Goal: Information Seeking & Learning: Check status

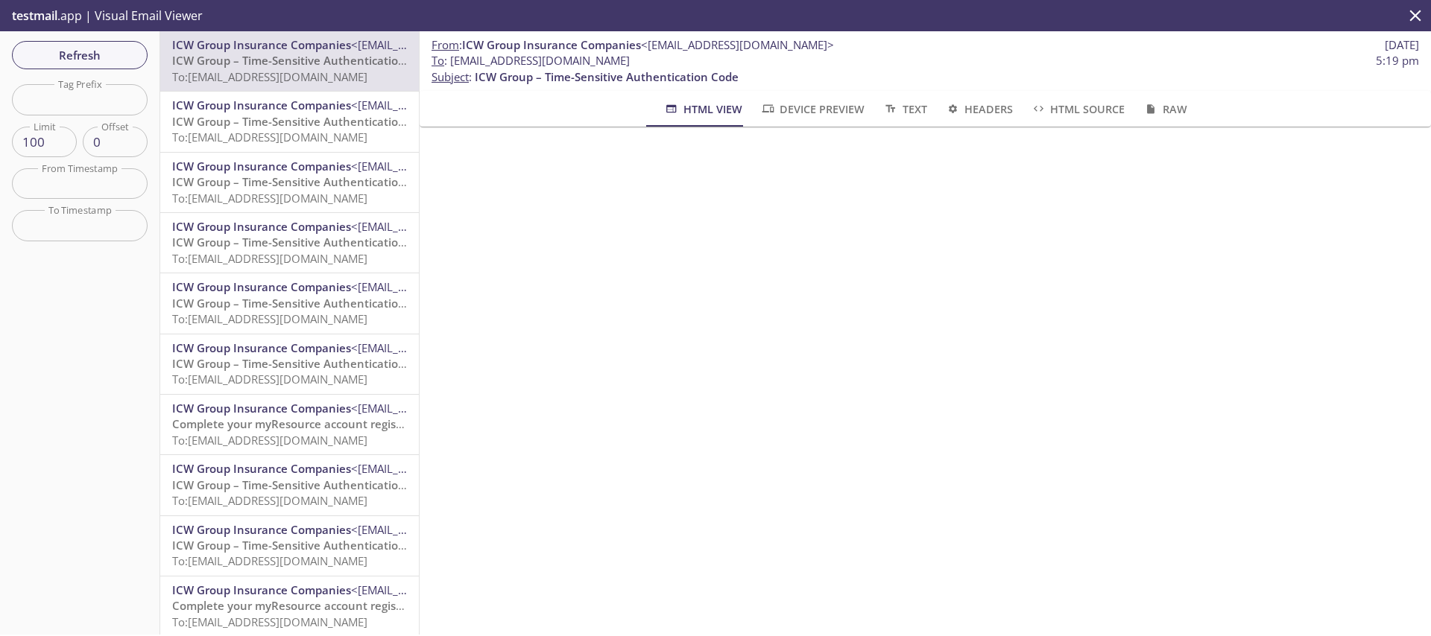
click at [80, 34] on div "Refresh Filters Tag Prefix Tag Prefix Limit 100 Limit Offset 0 Offset From Time…" at bounding box center [80, 333] width 160 height 604
click at [92, 59] on span "Refresh" at bounding box center [80, 54] width 112 height 19
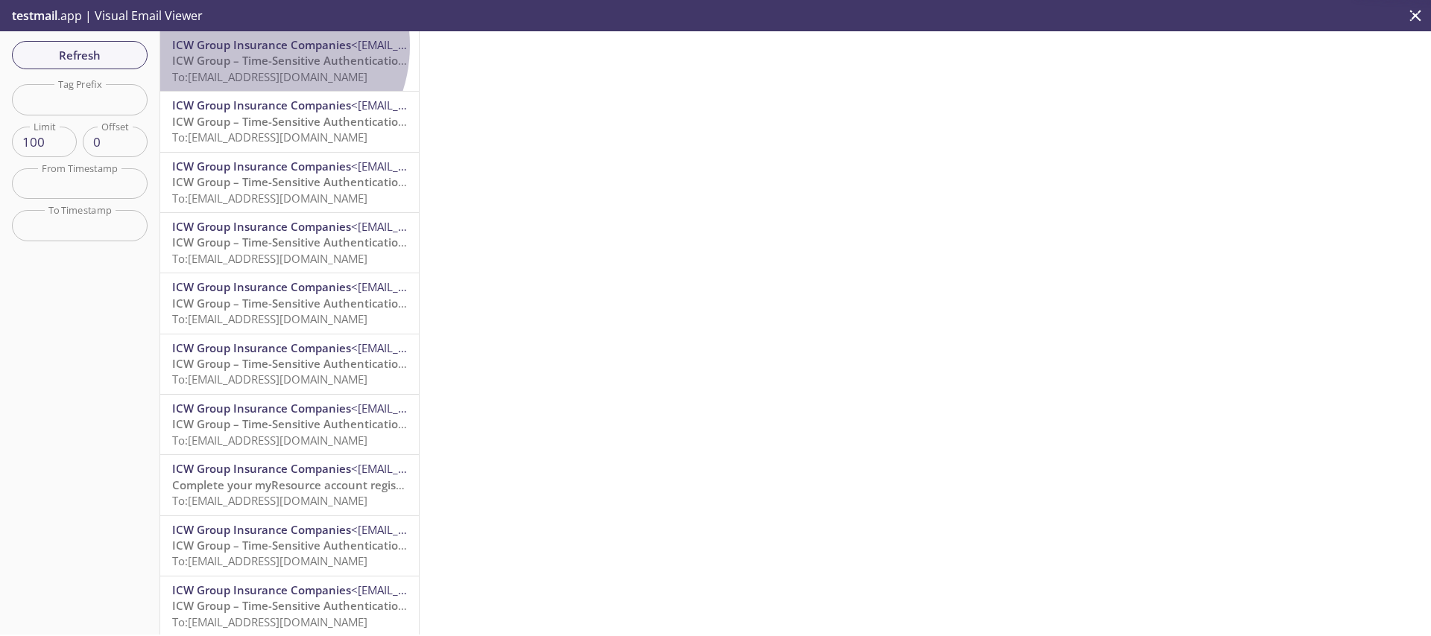
click at [261, 45] on span "ICW Group Insurance Companies" at bounding box center [261, 44] width 179 height 15
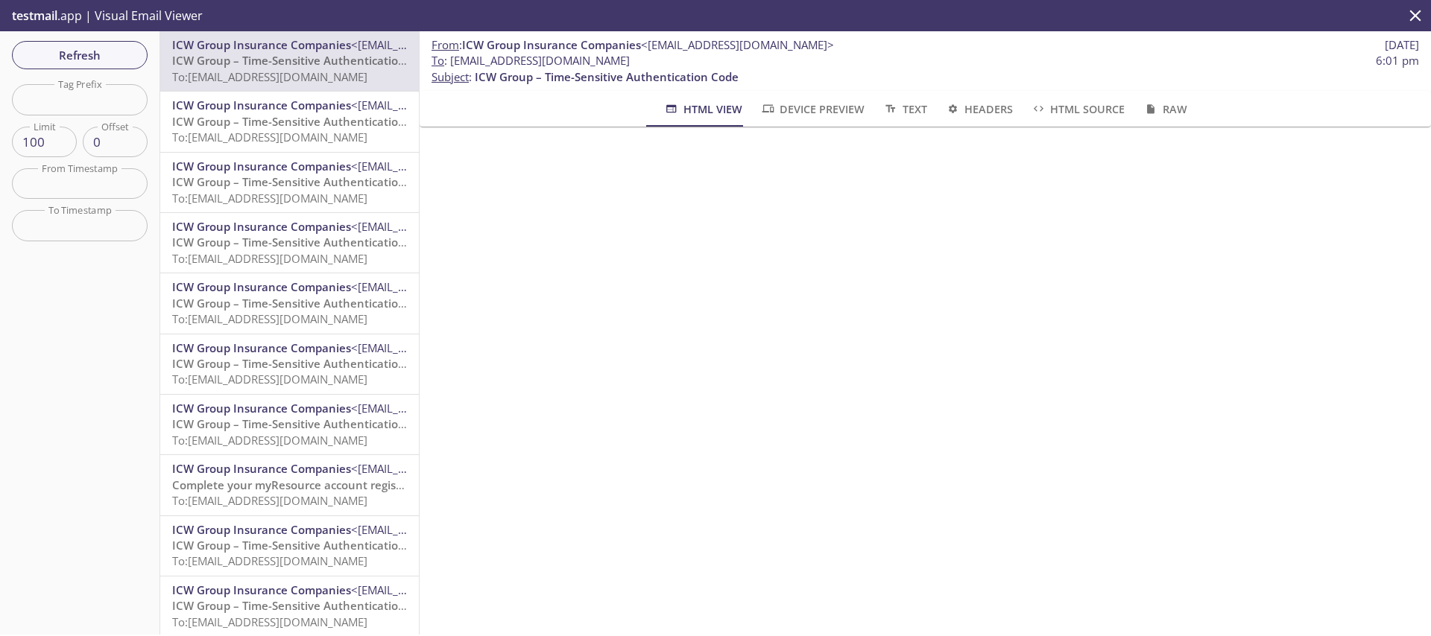
click at [125, 34] on div "Refresh Filters Tag Prefix Tag Prefix Limit 100 Limit Offset 0 Offset From Time…" at bounding box center [80, 333] width 160 height 604
click at [121, 45] on span "Refresh" at bounding box center [80, 54] width 112 height 19
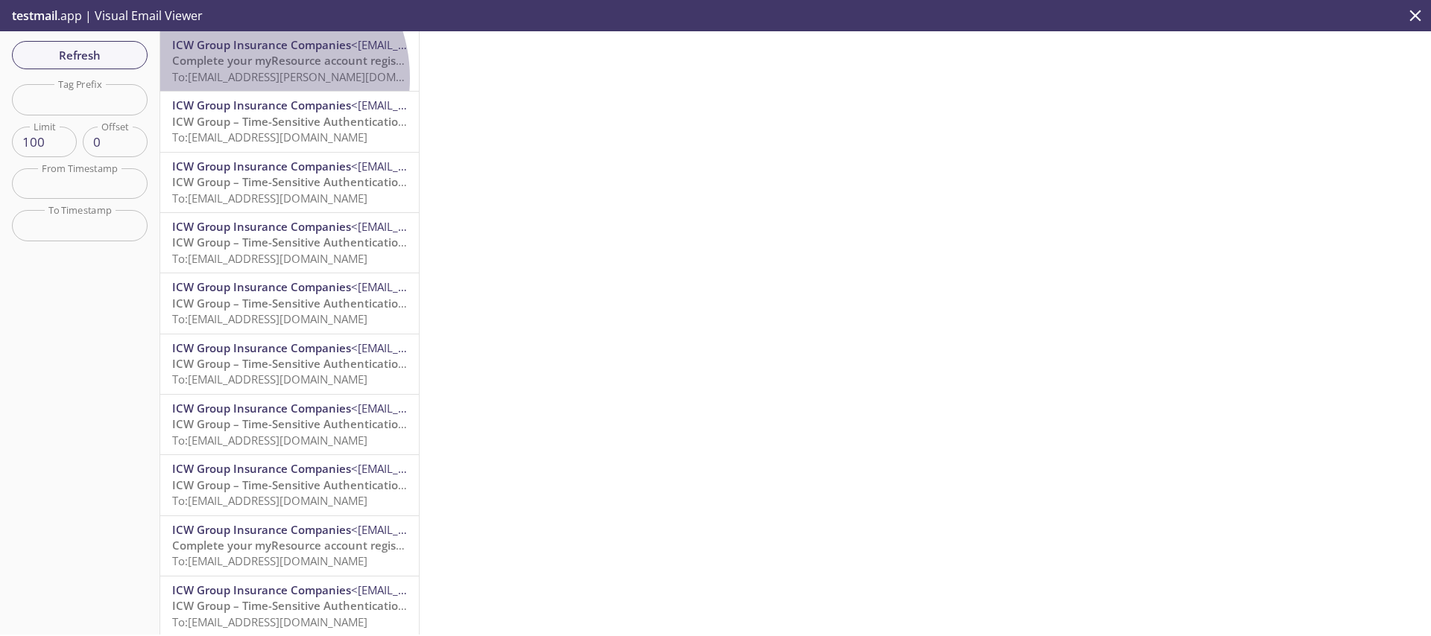
click at [251, 78] on span "To: [EMAIL_ADDRESS][PERSON_NAME][DOMAIN_NAME]" at bounding box center [312, 76] width 281 height 15
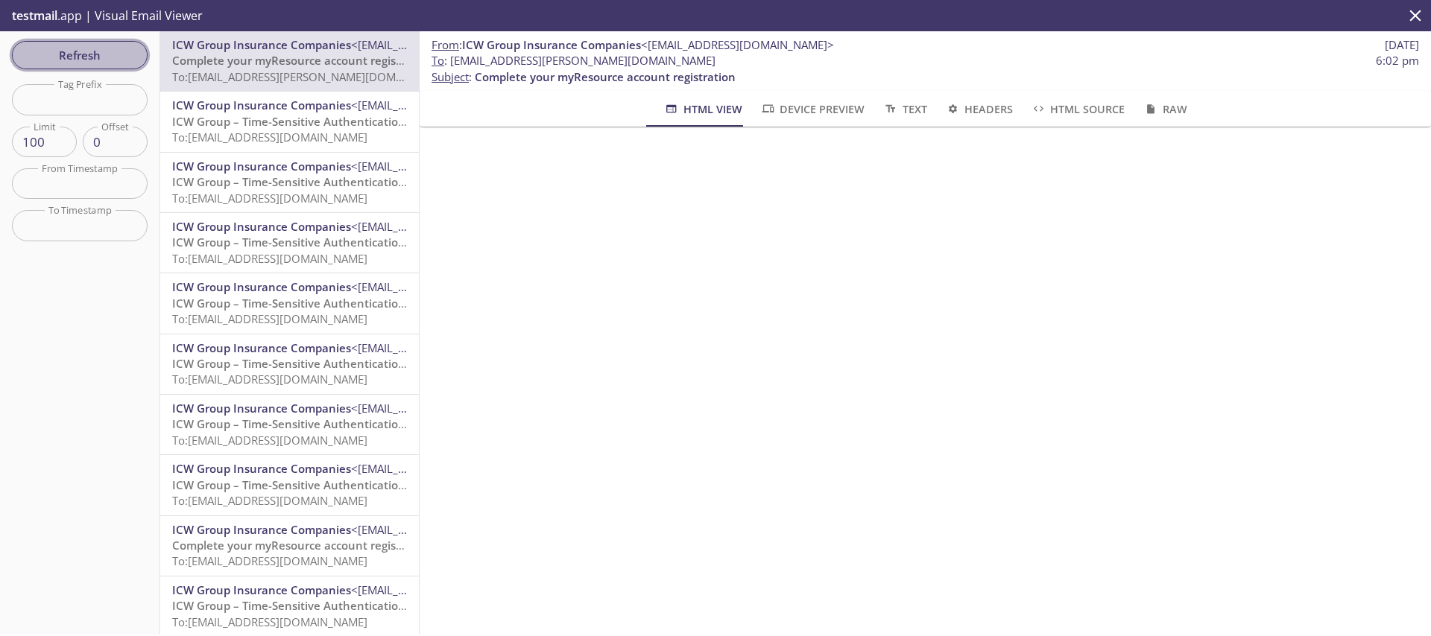
click at [64, 50] on span "Refresh" at bounding box center [80, 54] width 112 height 19
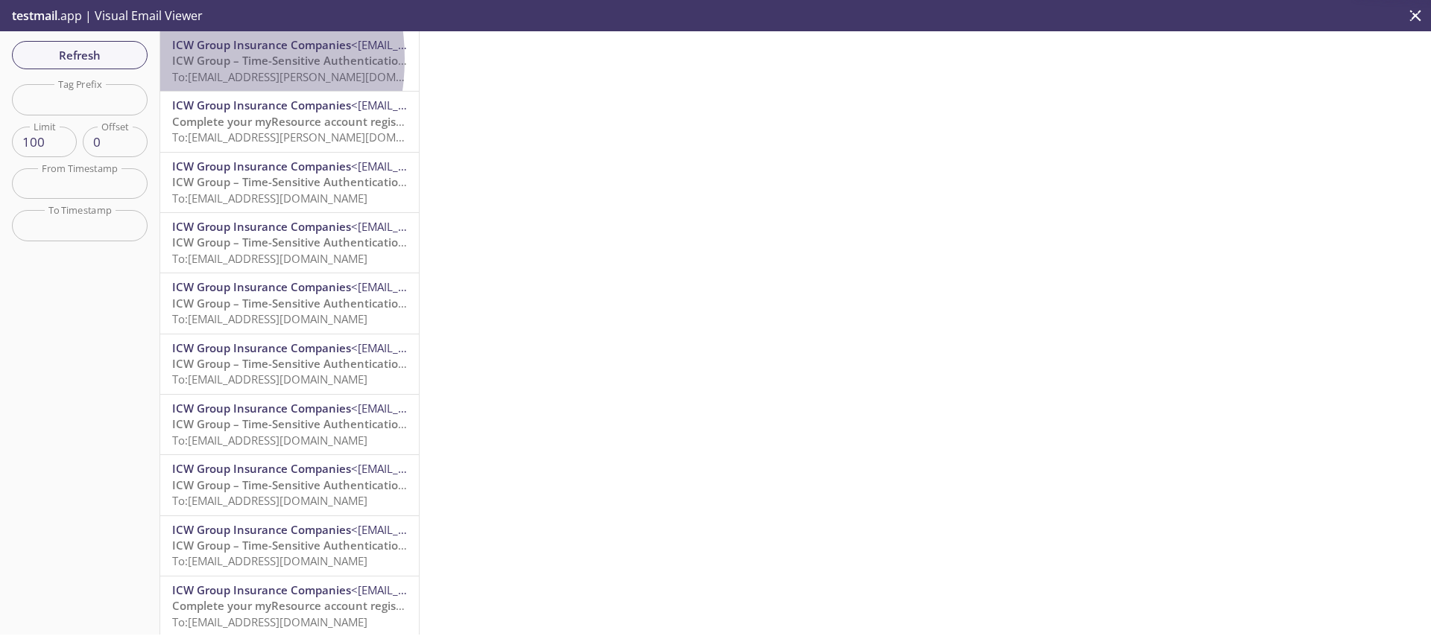
click at [174, 59] on span "ICW Group – Time-Sensitive Authentication Code" at bounding box center [304, 60] width 264 height 15
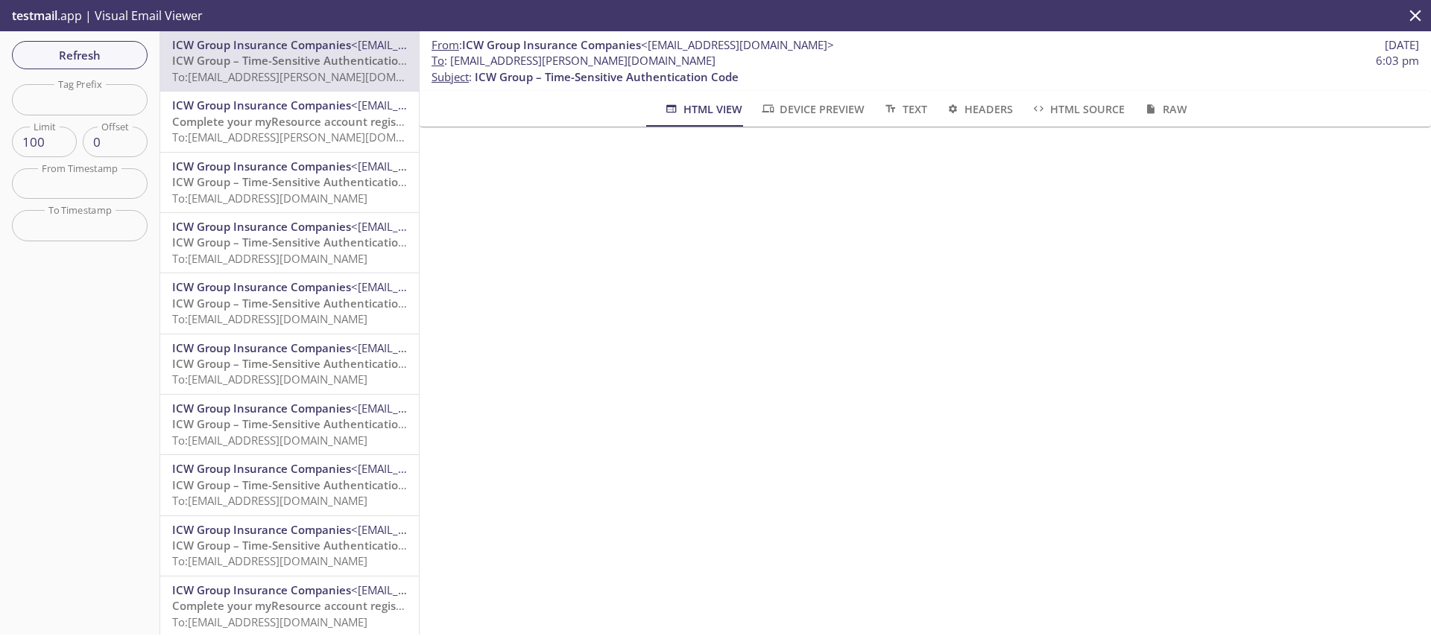
click at [8, 37] on div "Refresh Filters Tag Prefix Tag Prefix Limit 100 Limit Offset 0 Offset From Time…" at bounding box center [80, 333] width 160 height 604
click at [39, 42] on button "Refresh" at bounding box center [80, 55] width 136 height 28
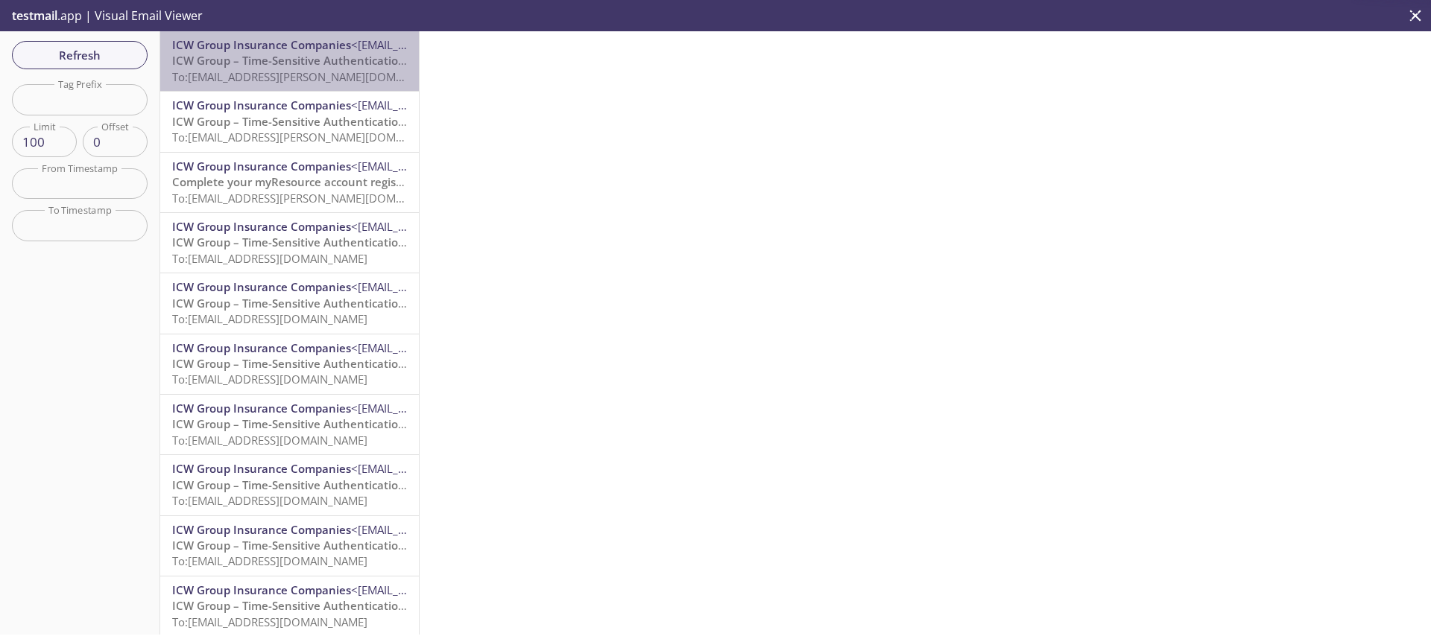
click at [296, 53] on span "ICW Group – Time-Sensitive Authentication Code" at bounding box center [304, 60] width 264 height 15
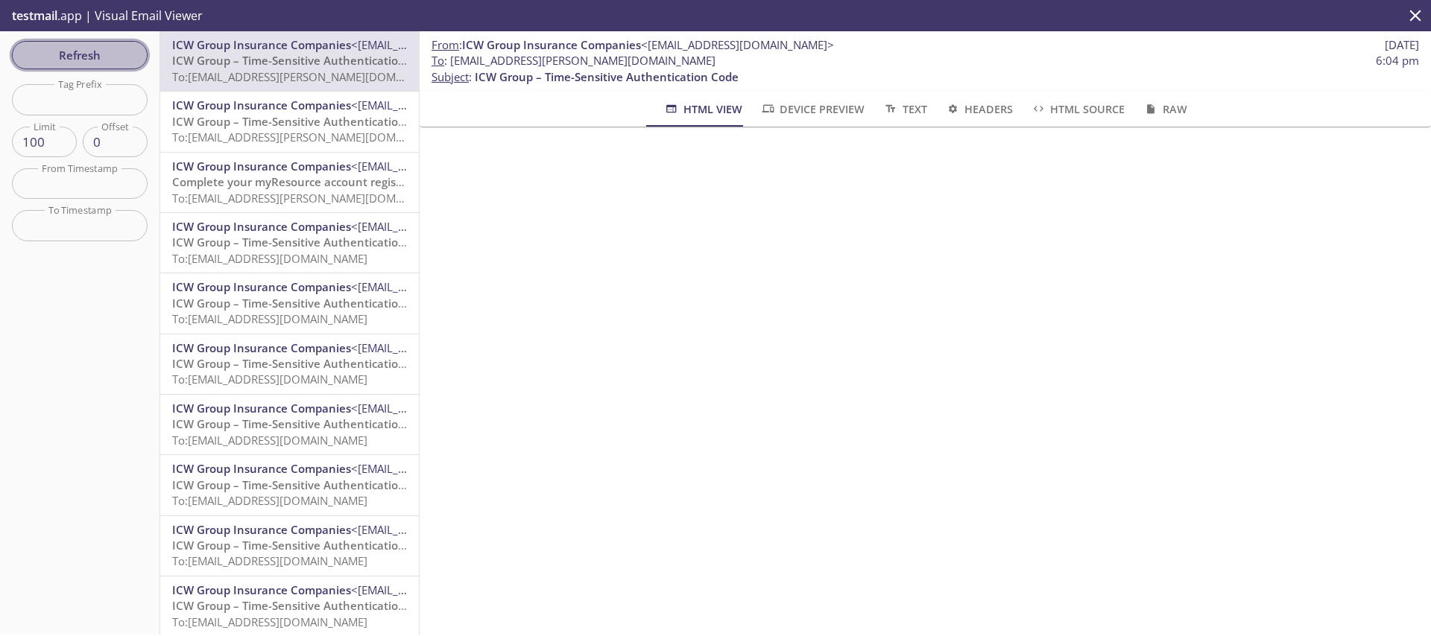
click at [60, 41] on button "Refresh" at bounding box center [80, 55] width 136 height 28
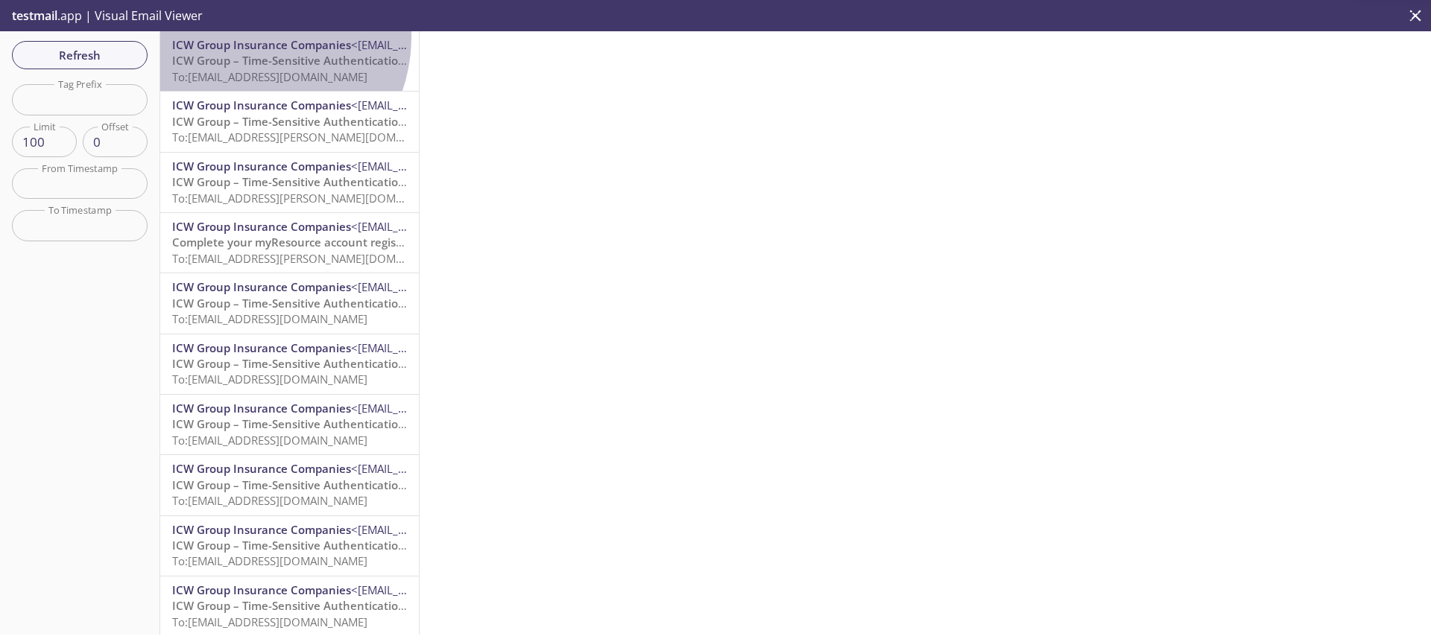
click at [244, 37] on span "ICW Group Insurance Companies" at bounding box center [261, 44] width 179 height 15
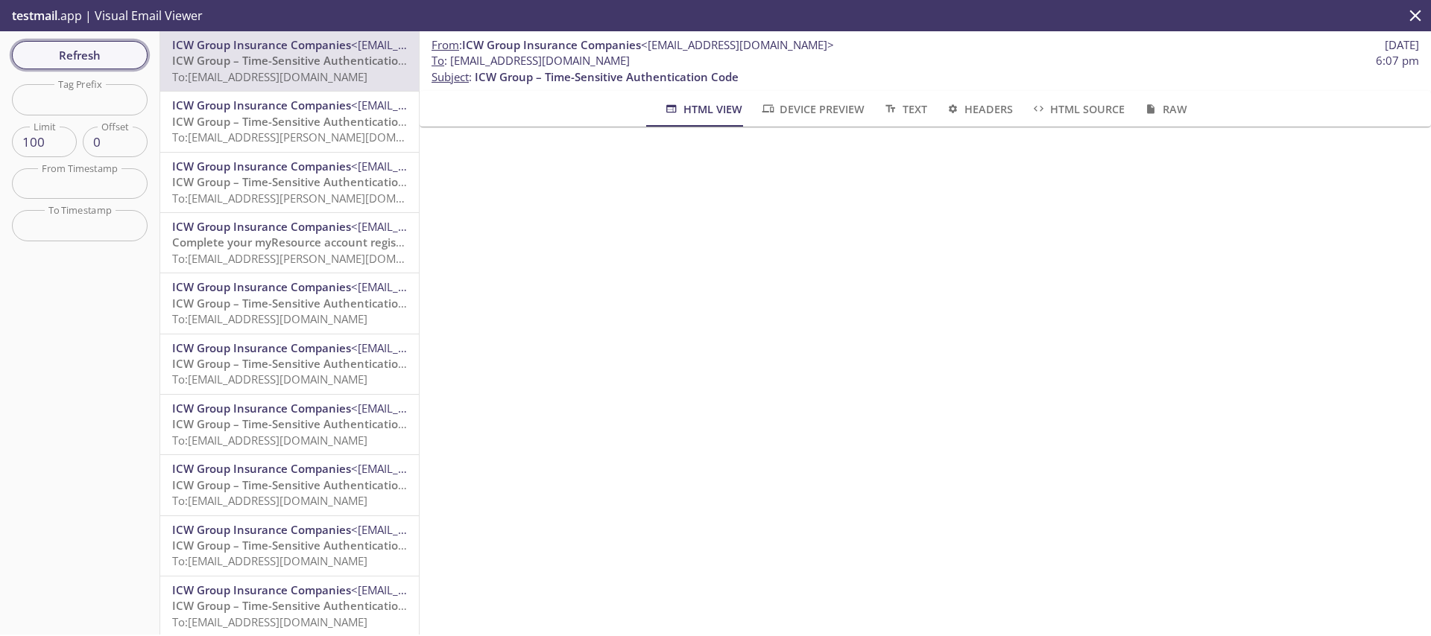
click at [87, 57] on span "Refresh" at bounding box center [80, 54] width 112 height 19
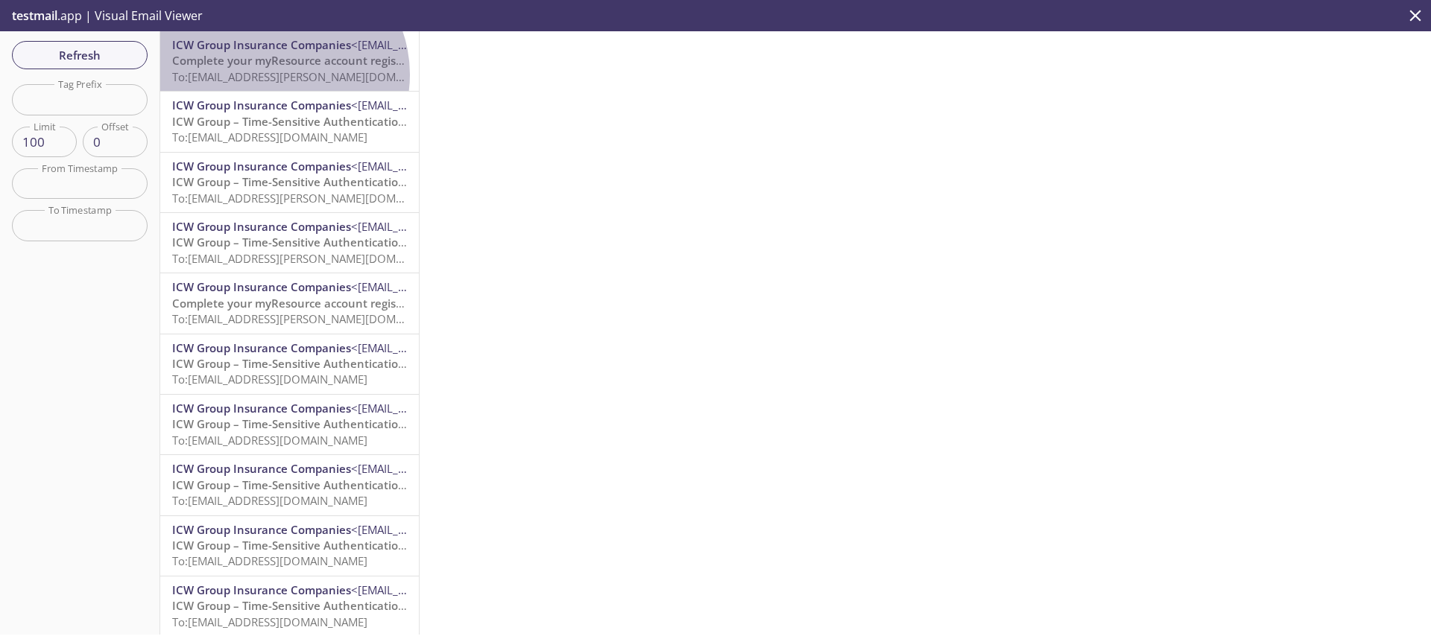
click at [277, 75] on span "To: [EMAIL_ADDRESS][PERSON_NAME][DOMAIN_NAME]" at bounding box center [312, 76] width 281 height 15
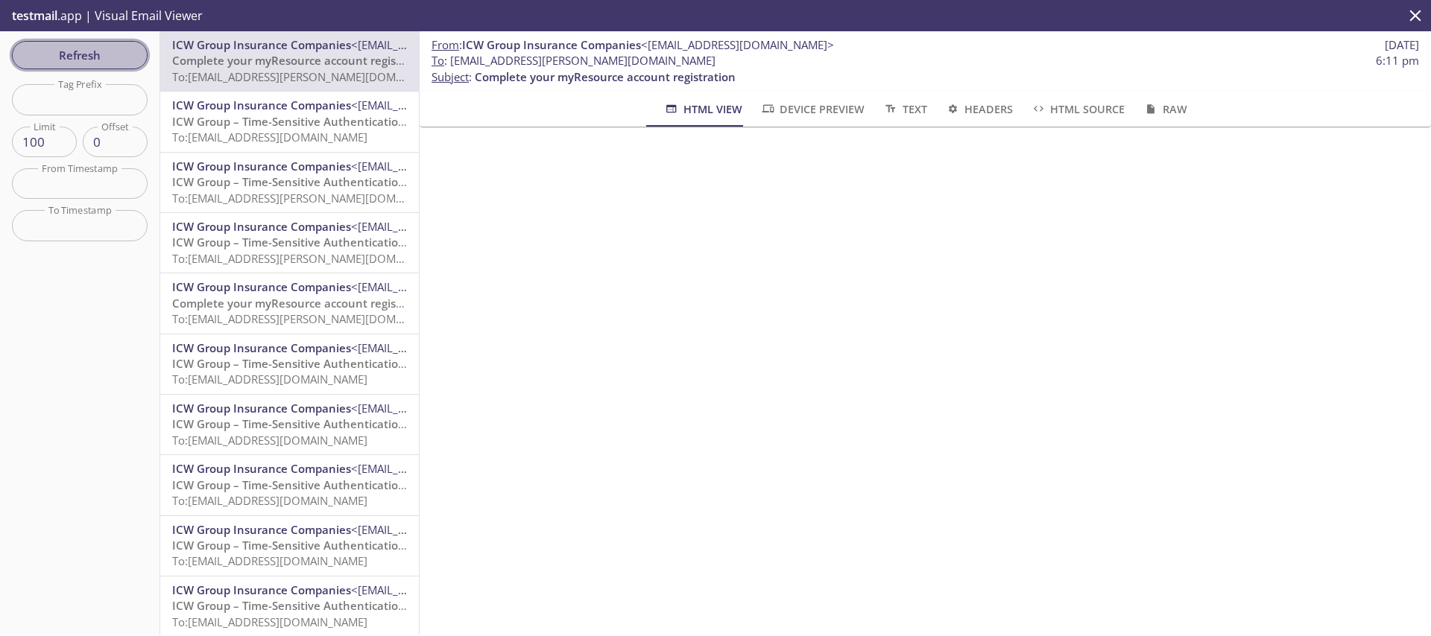
click at [59, 47] on span "Refresh" at bounding box center [80, 54] width 112 height 19
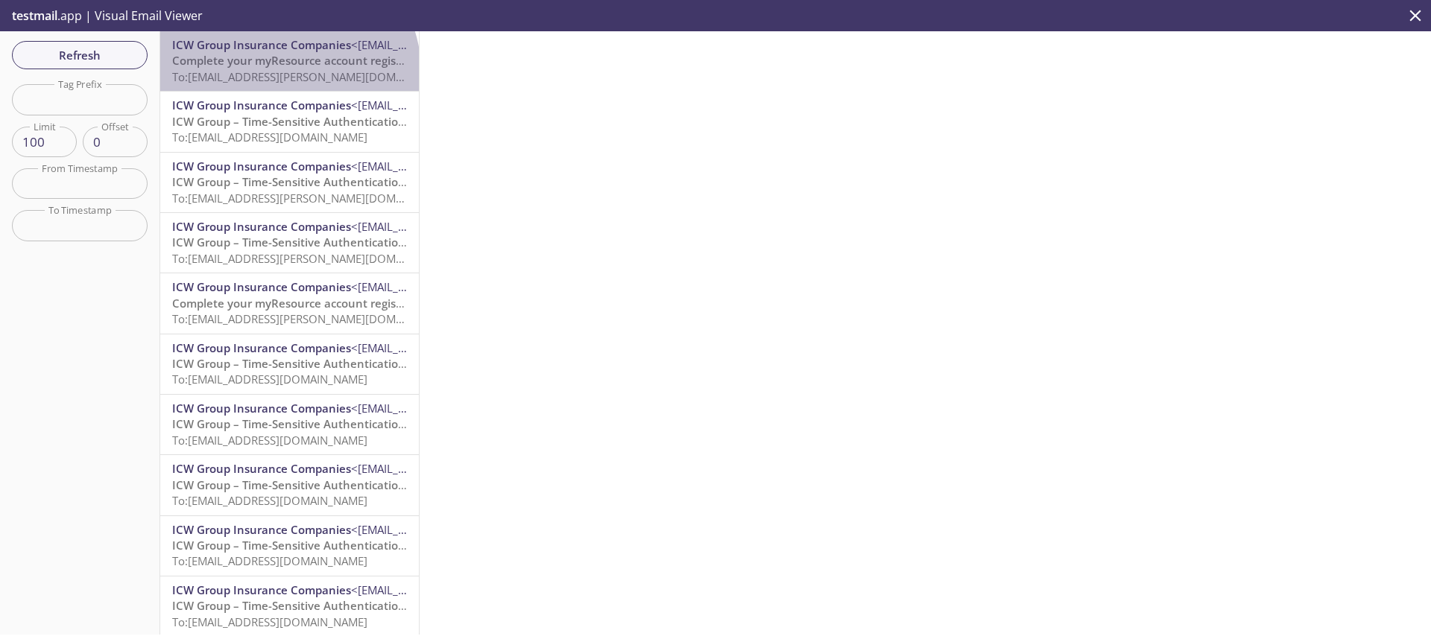
click at [287, 72] on span "To: [EMAIL_ADDRESS][PERSON_NAME][DOMAIN_NAME]" at bounding box center [312, 76] width 281 height 15
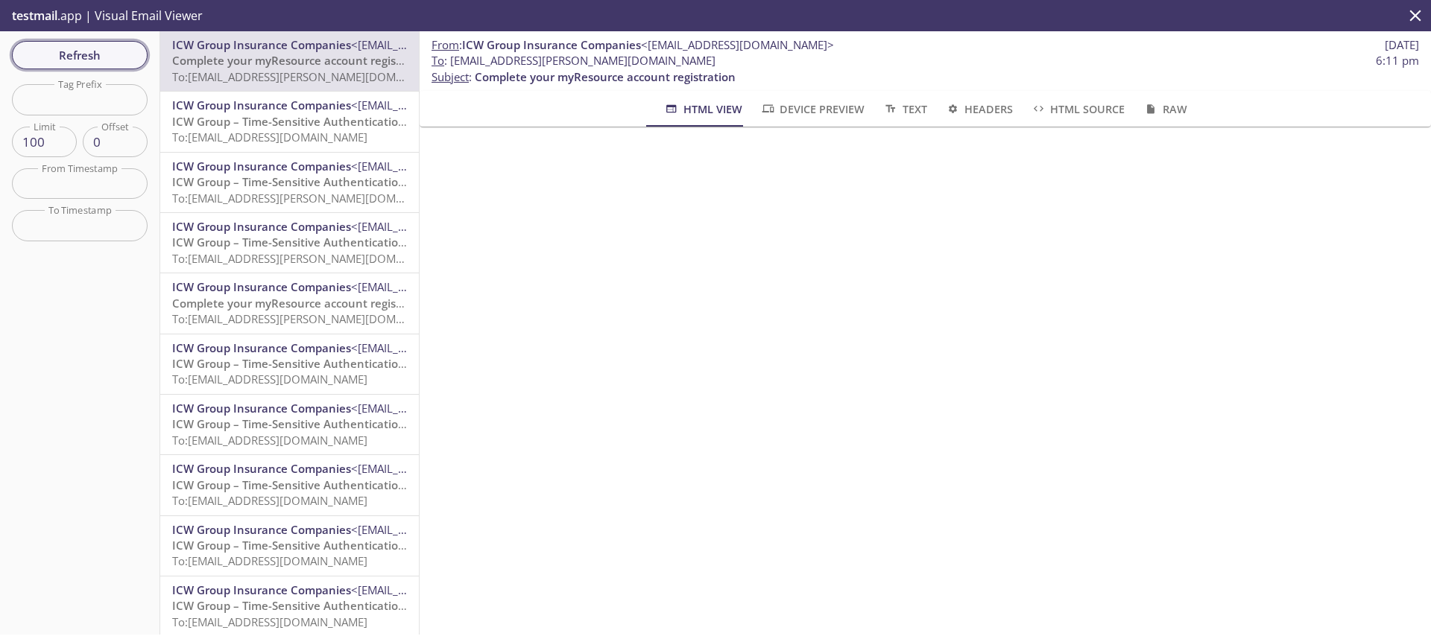
click at [97, 64] on span "Refresh" at bounding box center [80, 54] width 112 height 19
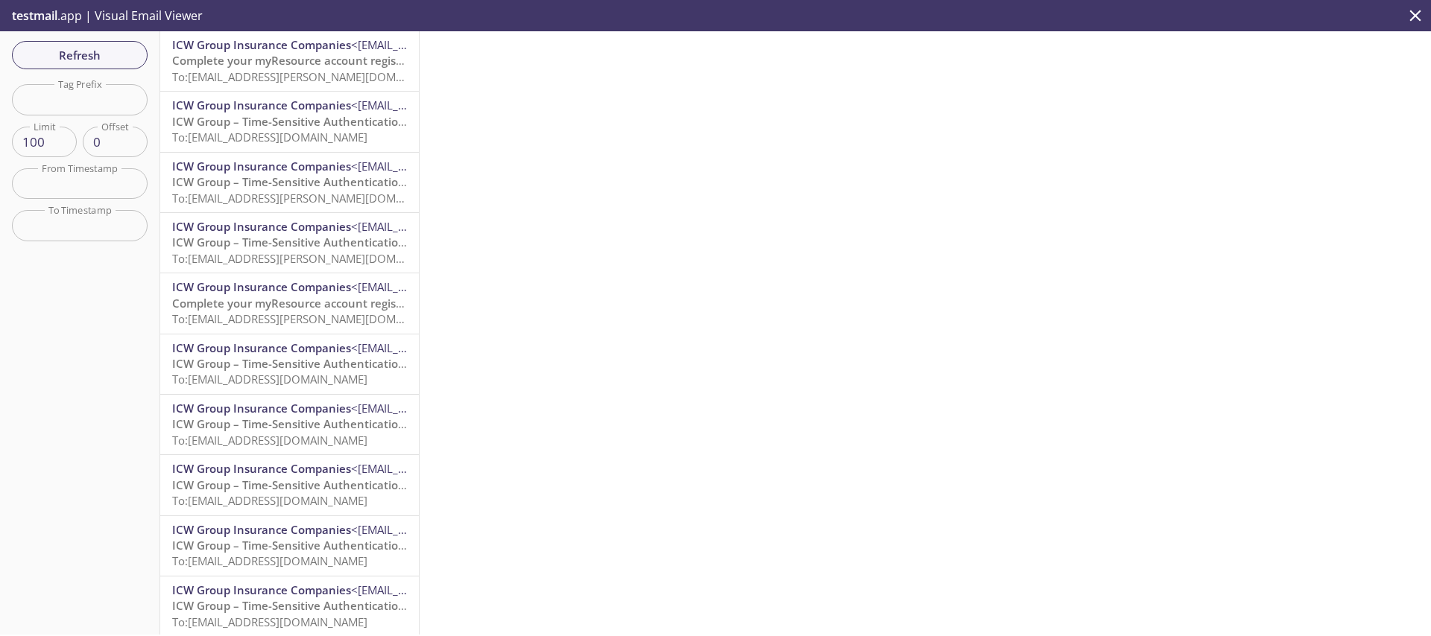
click at [258, 60] on span "Complete your myResource account registration" at bounding box center [302, 60] width 261 height 15
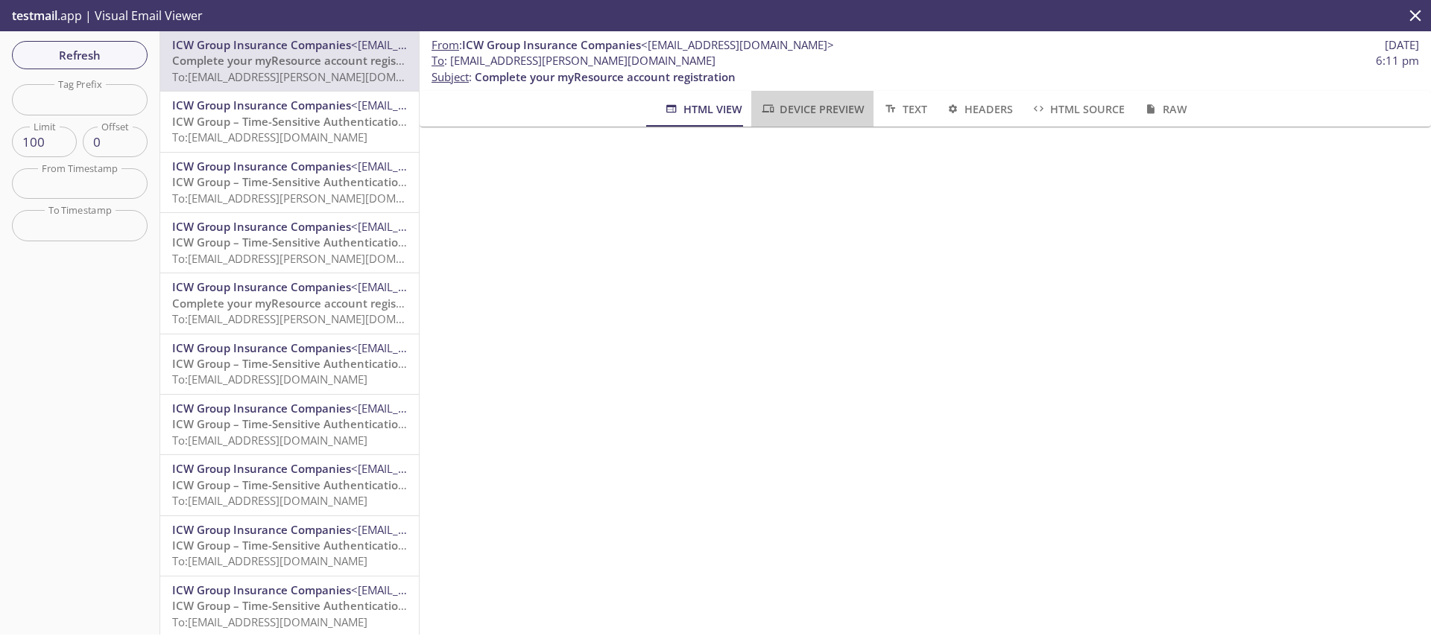
click at [794, 104] on span "Device Preview" at bounding box center [812, 109] width 104 height 19
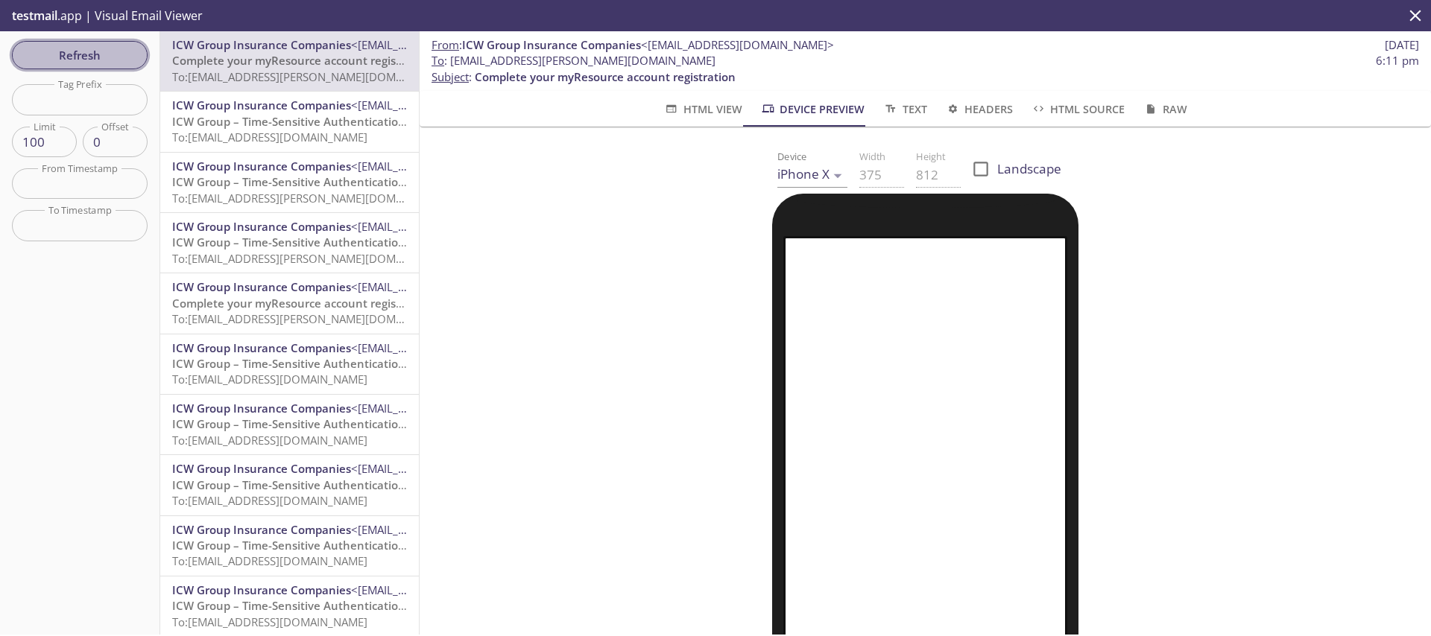
click at [102, 60] on span "Refresh" at bounding box center [80, 54] width 112 height 19
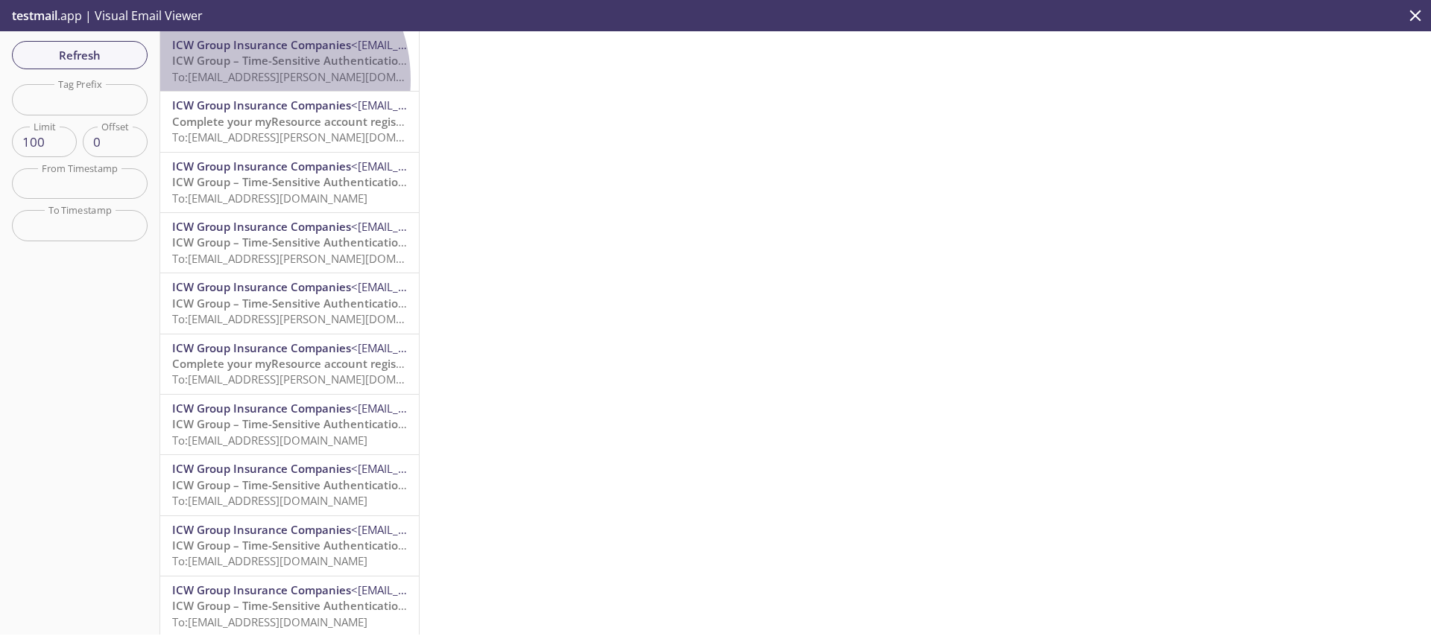
click at [253, 80] on span "To: [EMAIL_ADDRESS][PERSON_NAME][DOMAIN_NAME]" at bounding box center [312, 76] width 281 height 15
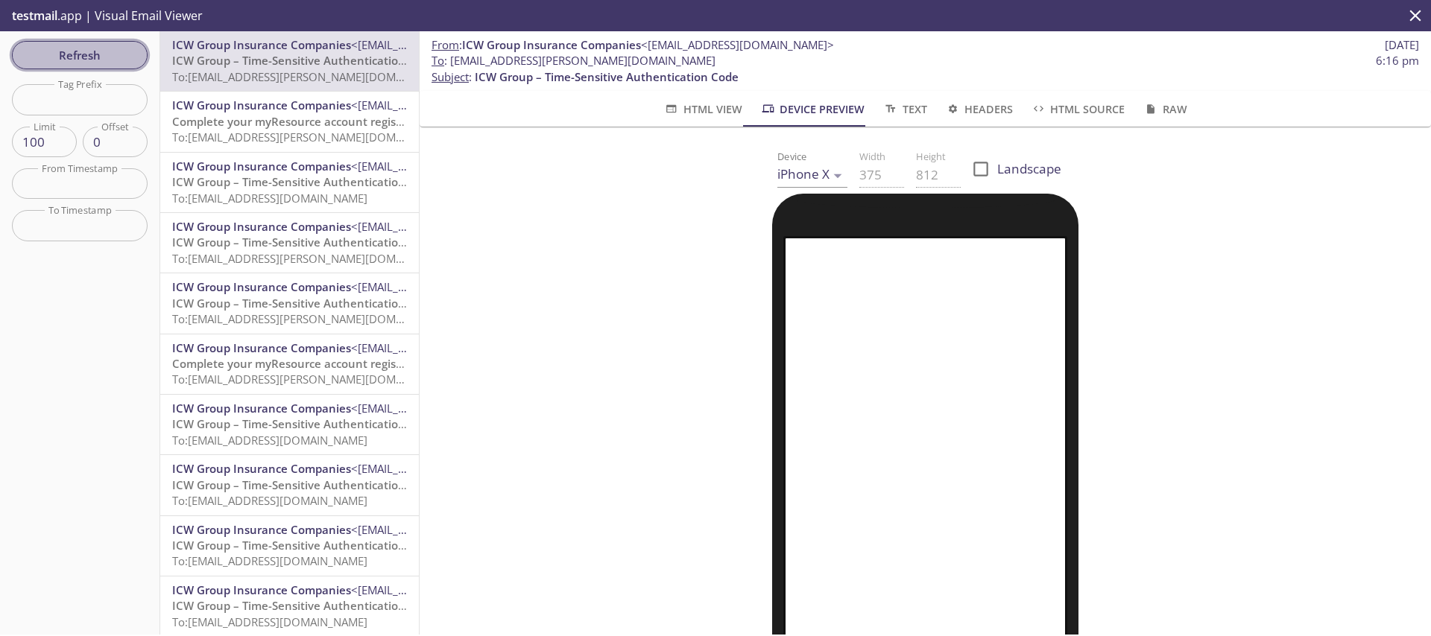
click at [64, 57] on span "Refresh" at bounding box center [80, 54] width 112 height 19
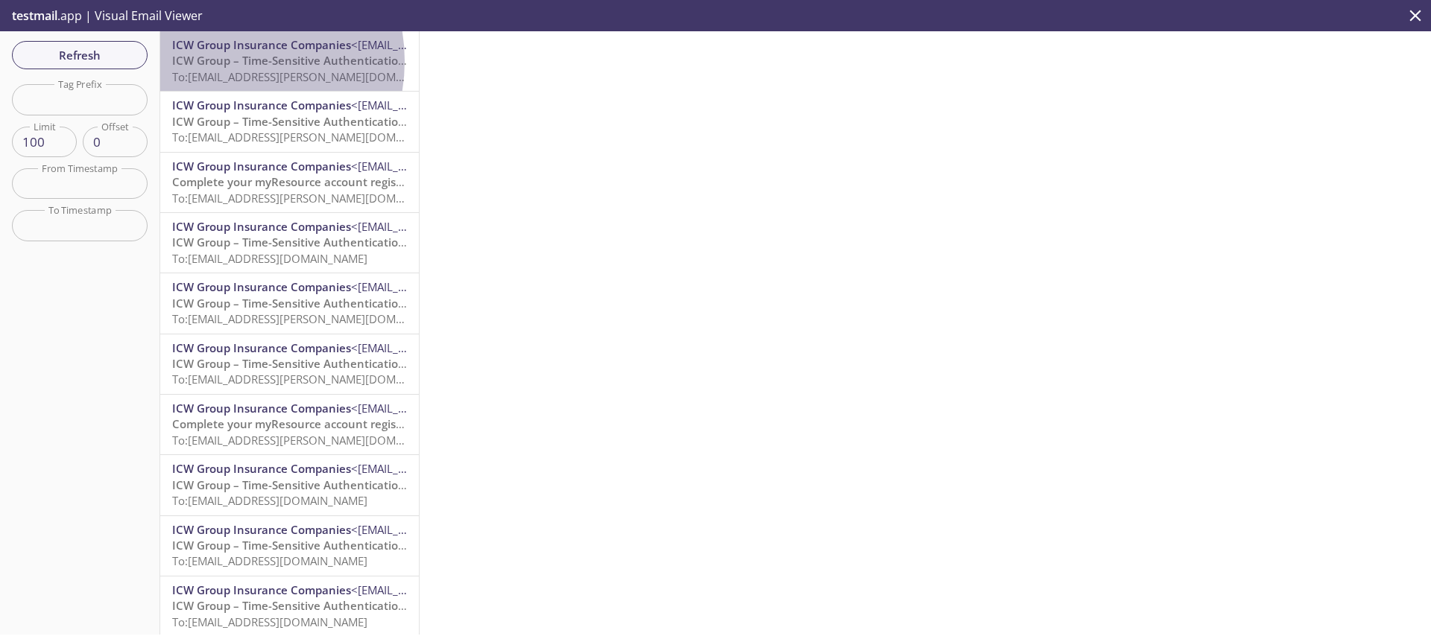
click at [218, 61] on span "ICW Group – Time-Sensitive Authentication Code" at bounding box center [304, 60] width 264 height 15
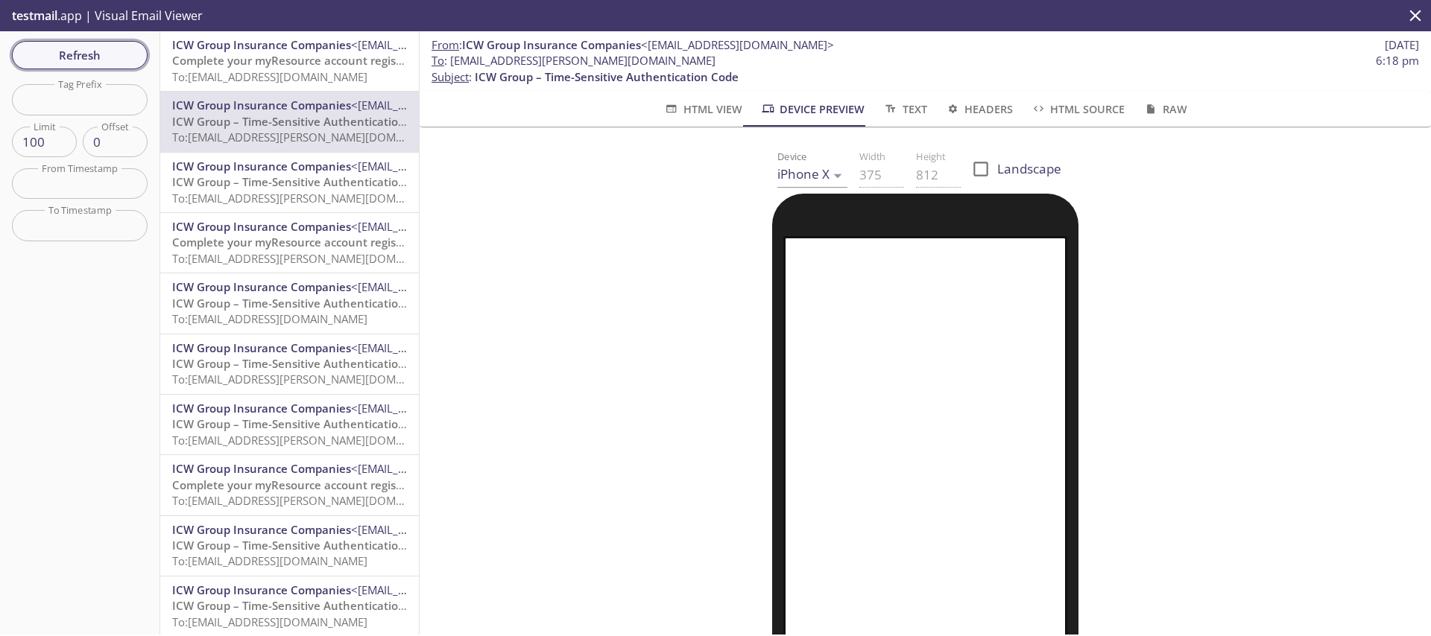
click at [115, 64] on span "Refresh" at bounding box center [80, 54] width 112 height 19
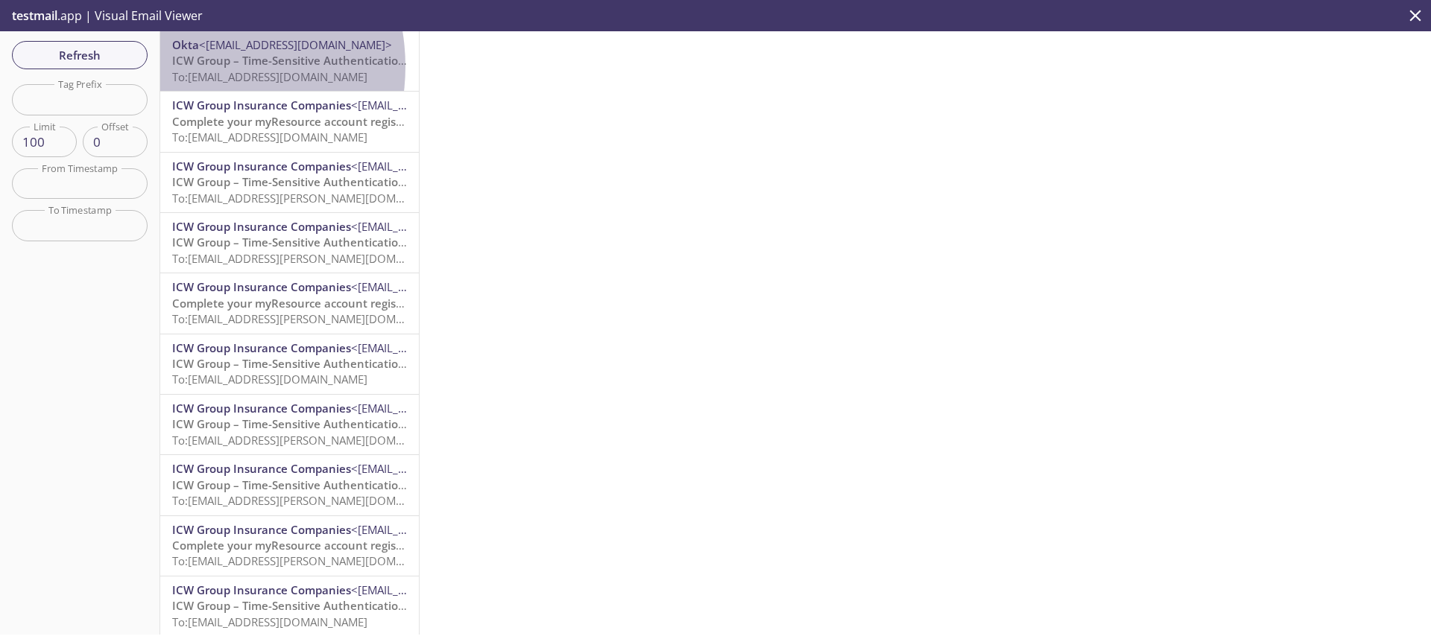
click at [190, 66] on span "ICW Group – Time-Sensitive Authentication Code" at bounding box center [304, 60] width 264 height 15
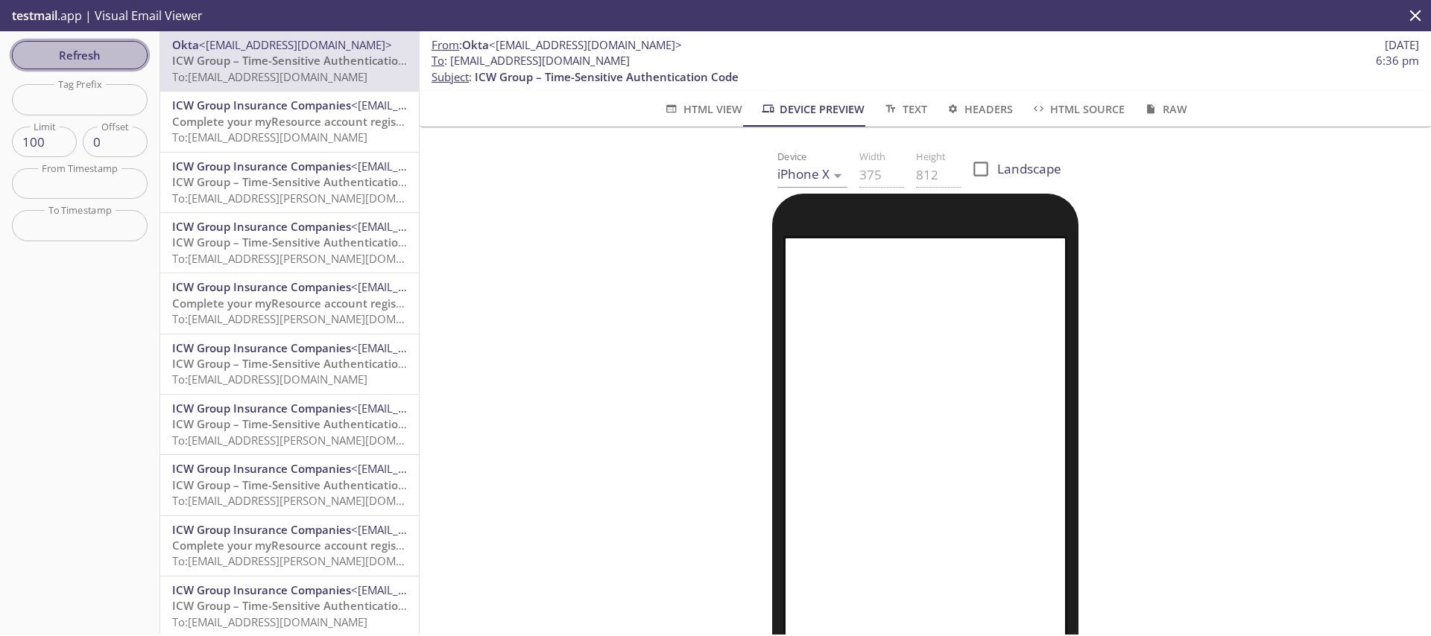
click at [130, 52] on span "Refresh" at bounding box center [80, 54] width 112 height 19
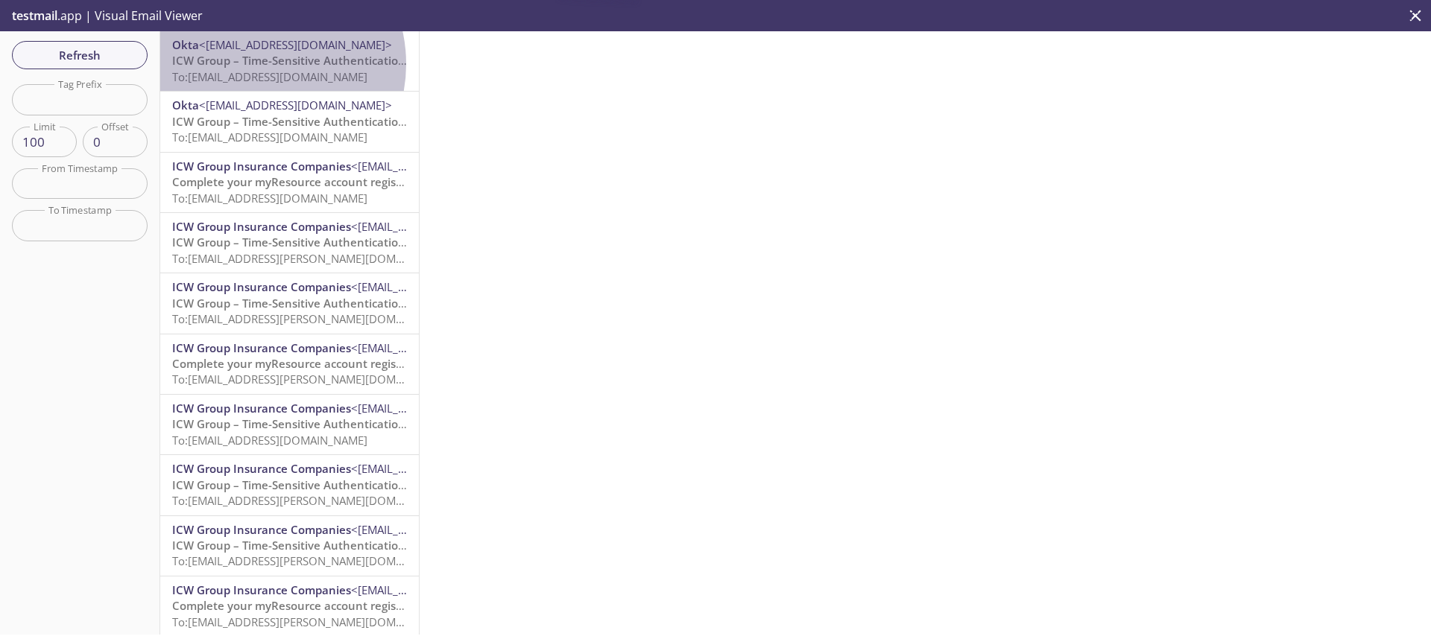
click at [253, 64] on span "ICW Group – Time-Sensitive Authentication Code" at bounding box center [304, 60] width 264 height 15
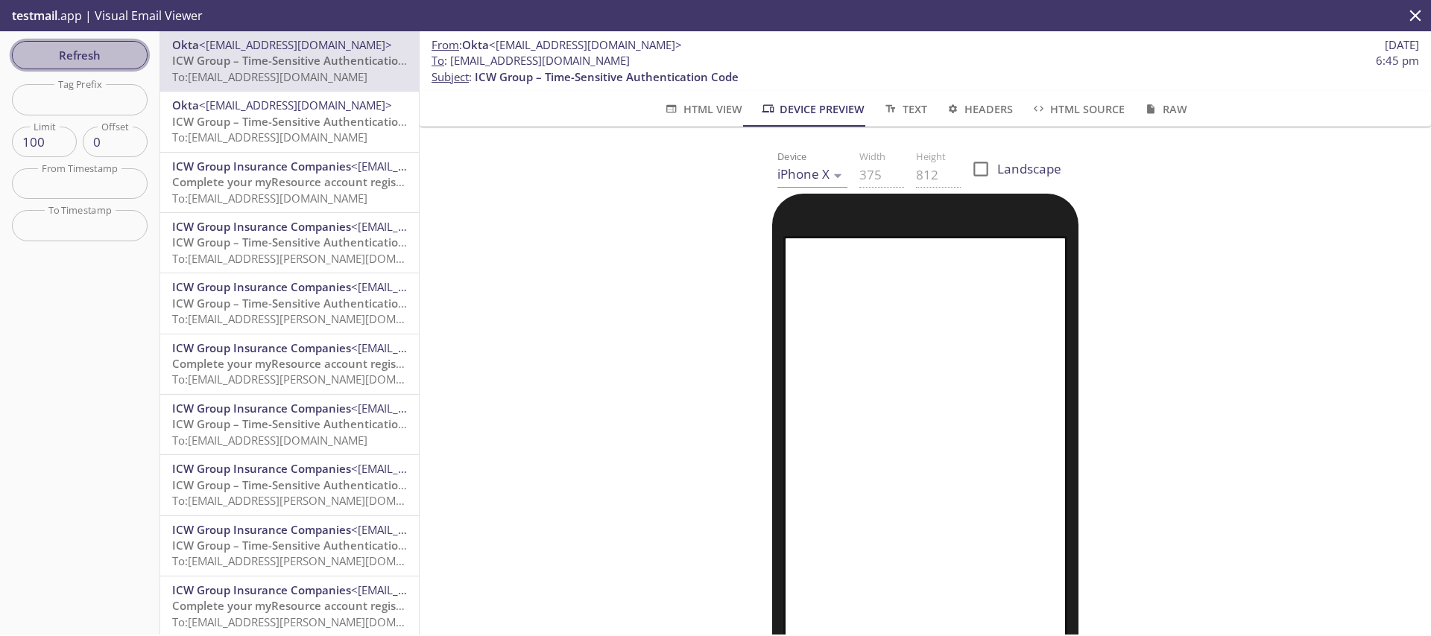
click at [72, 42] on button "Refresh" at bounding box center [80, 55] width 136 height 28
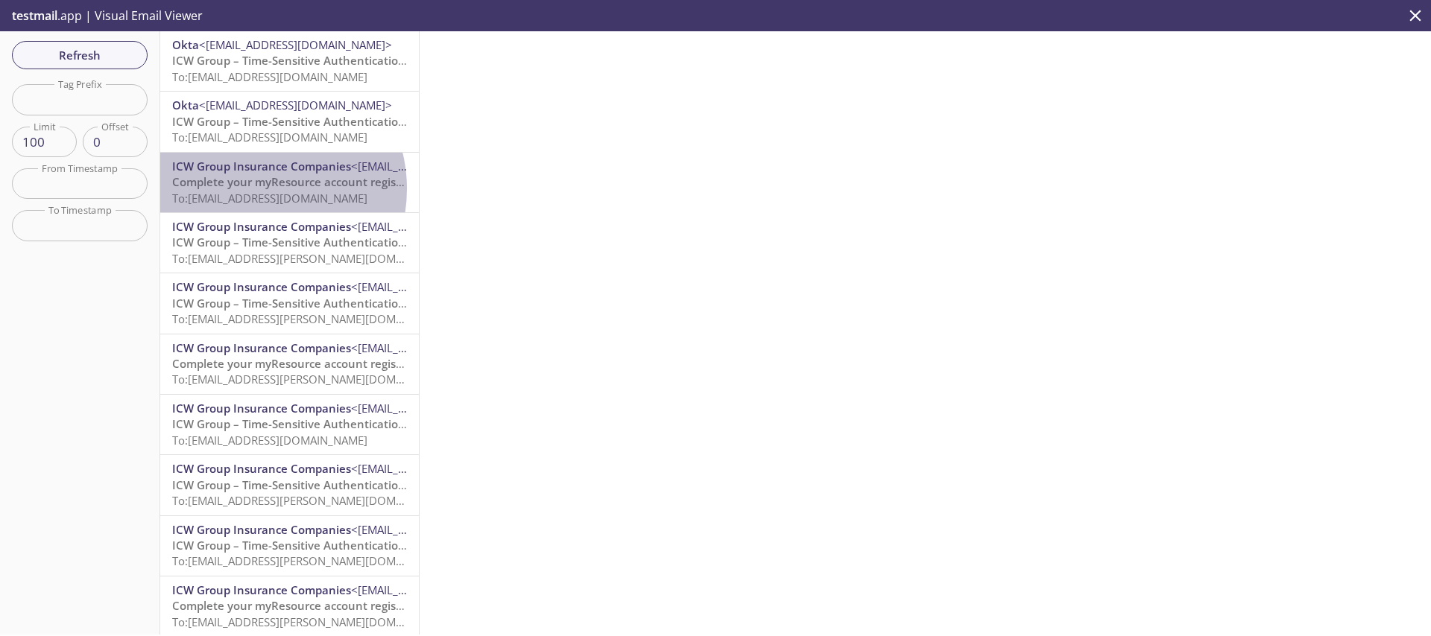
click at [256, 189] on p "Complete your myResource account registration To: [EMAIL_ADDRESS][DOMAIN_NAME]" at bounding box center [289, 190] width 235 height 32
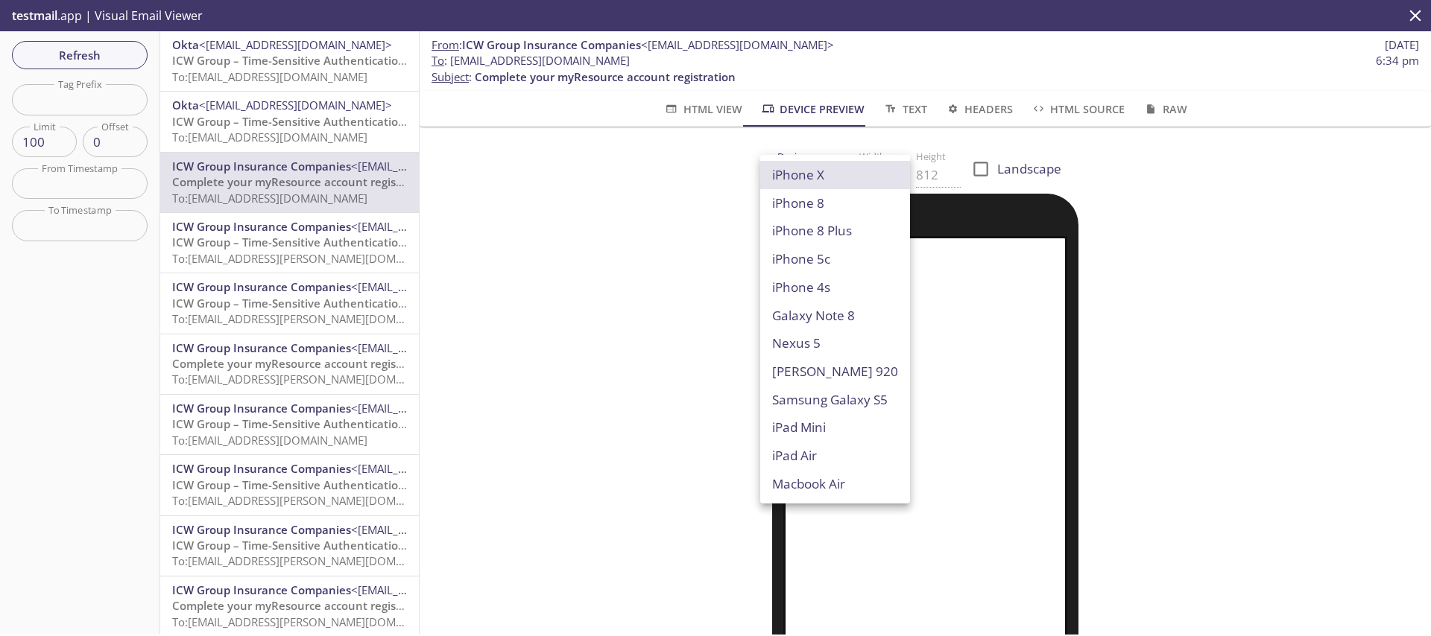
click at [783, 166] on body ".cls-1 { fill: #6d5ca8; } .cls-2 { fill: #3fc191; } .cls-3 { fill: #3b4752; } .…" at bounding box center [715, 318] width 1431 height 636
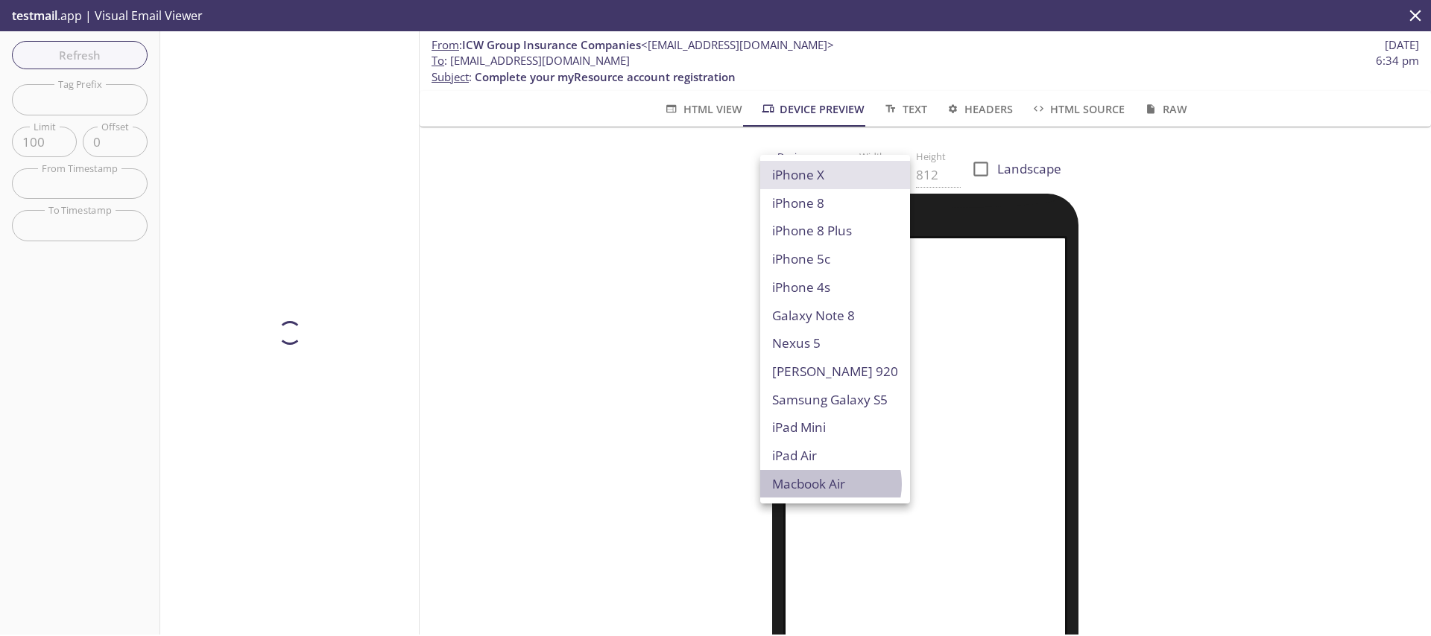
click at [826, 484] on li "Macbook Air" at bounding box center [835, 484] width 150 height 28
type input "Macbook Air"
type input "960"
type input "600"
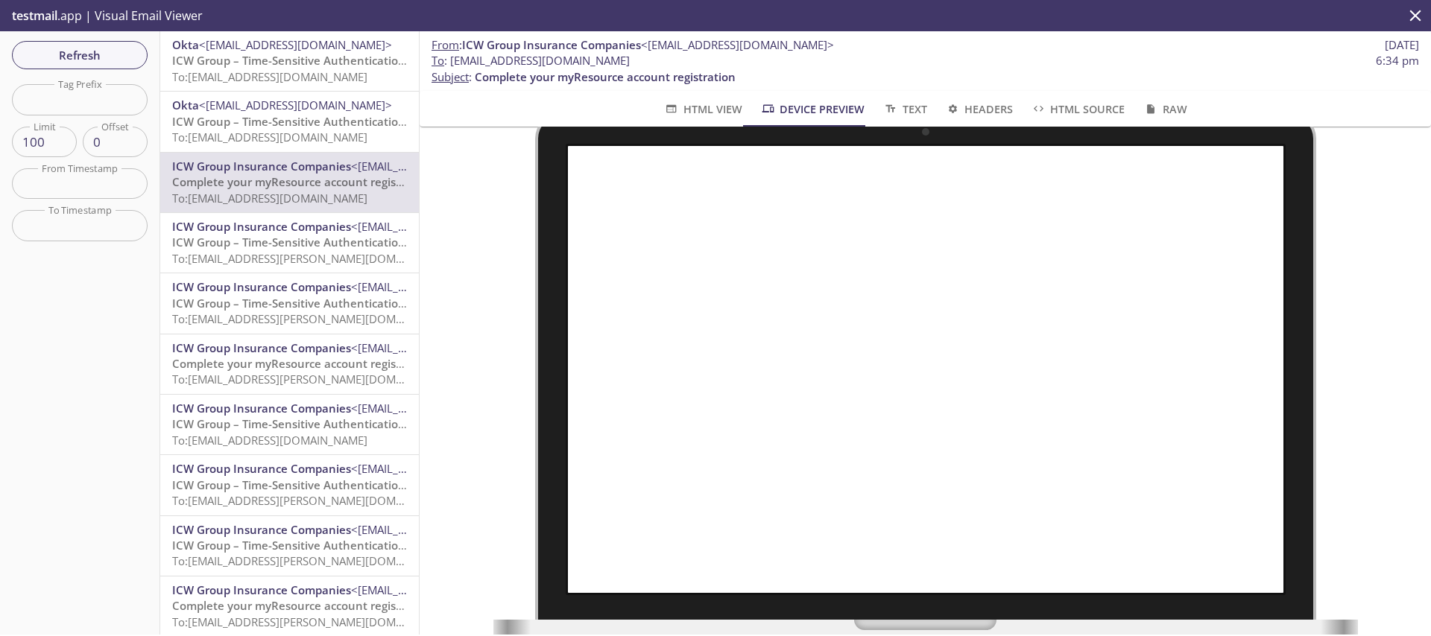
scroll to position [94, 0]
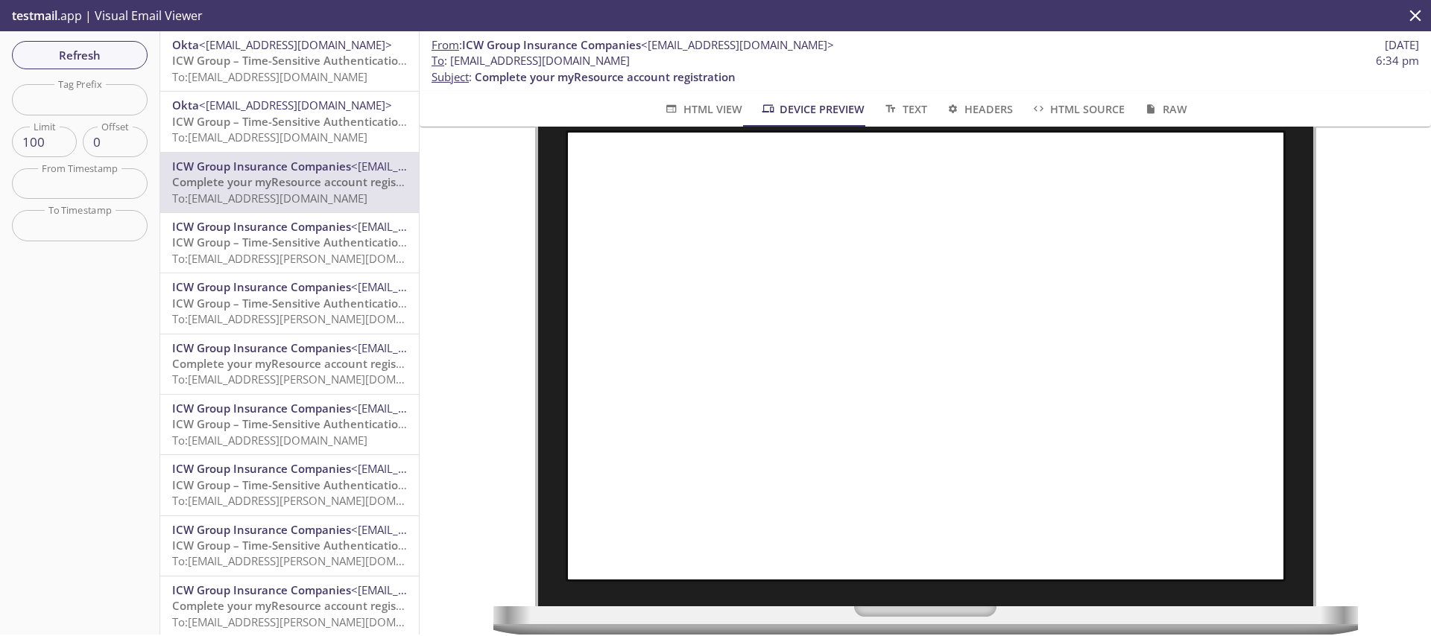
drag, startPoint x: 665, startPoint y: 62, endPoint x: 451, endPoint y: 62, distance: 213.9
click at [451, 62] on span "To : [EMAIL_ADDRESS][DOMAIN_NAME]" at bounding box center [531, 61] width 198 height 16
copy span "[EMAIL_ADDRESS][DOMAIN_NAME]"
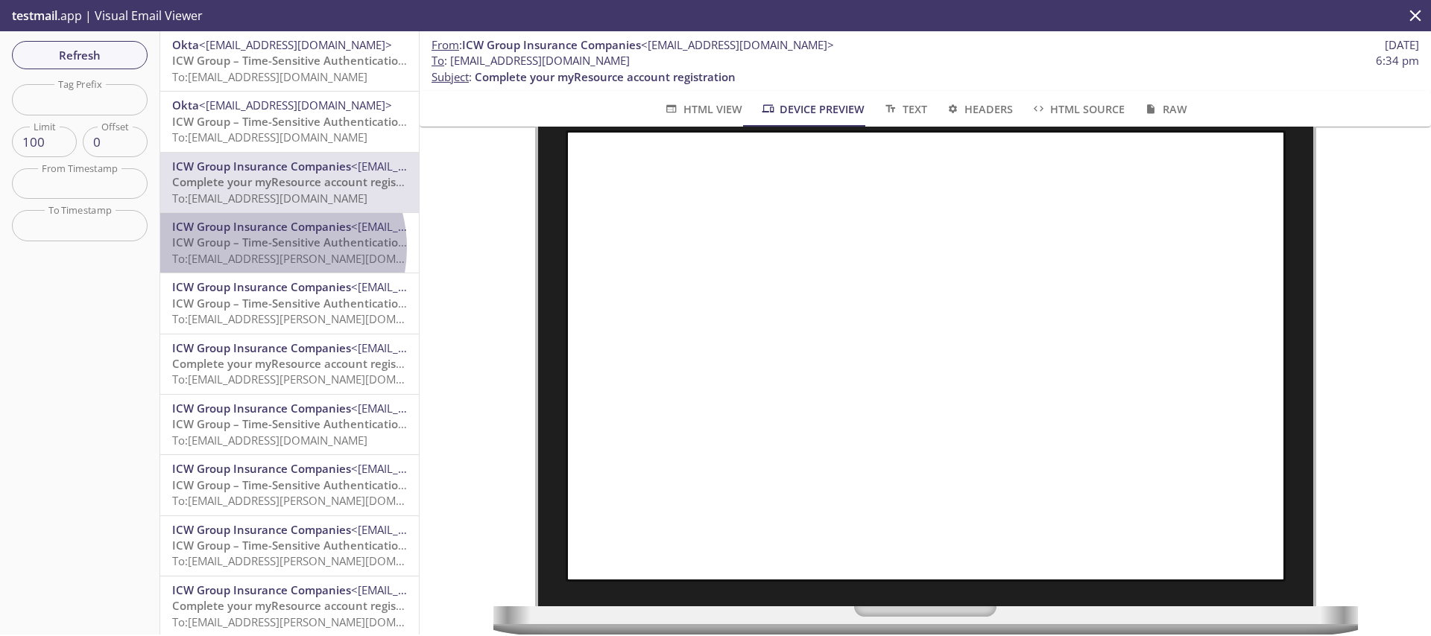
click at [265, 248] on span "ICW Group – Time-Sensitive Authentication Code" at bounding box center [304, 242] width 264 height 15
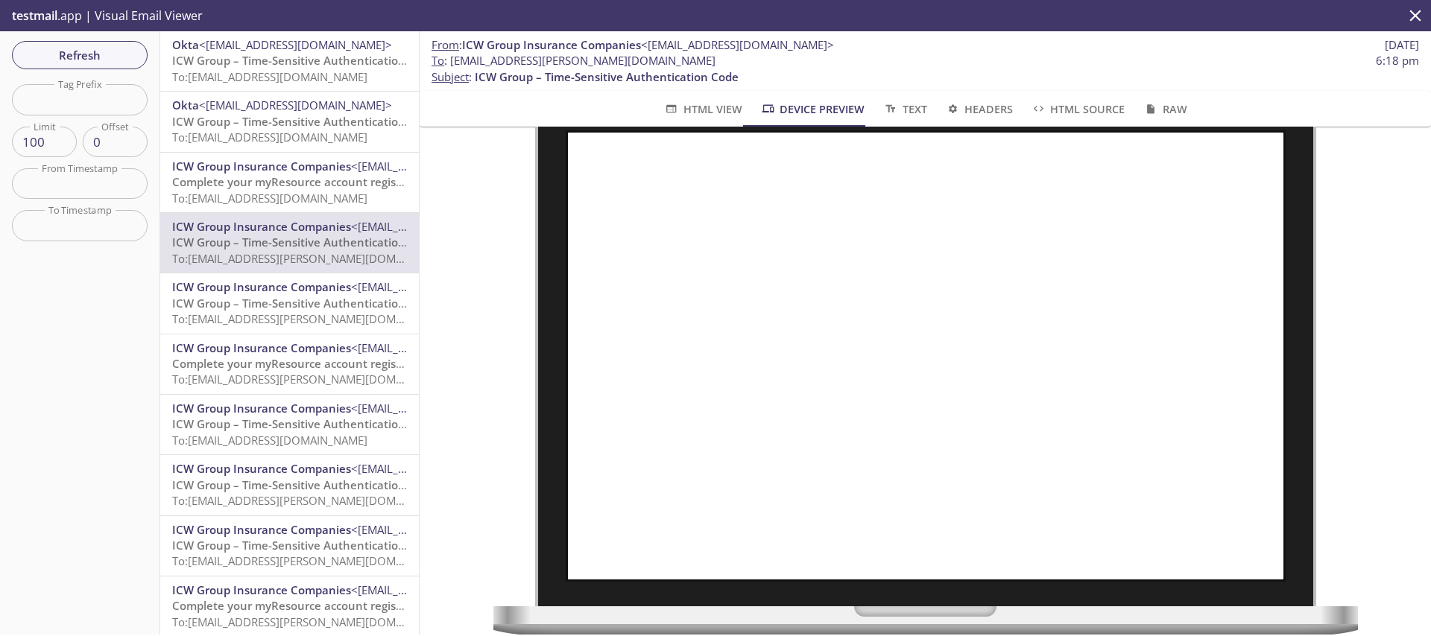
click at [674, 63] on span "To : [EMAIL_ADDRESS][PERSON_NAME][DOMAIN_NAME] 6:18 pm" at bounding box center [925, 61] width 987 height 16
drag, startPoint x: 674, startPoint y: 63, endPoint x: 457, endPoint y: 62, distance: 216.9
click at [457, 62] on span "To : [EMAIL_ADDRESS][PERSON_NAME][DOMAIN_NAME] 6:18 pm" at bounding box center [925, 61] width 987 height 16
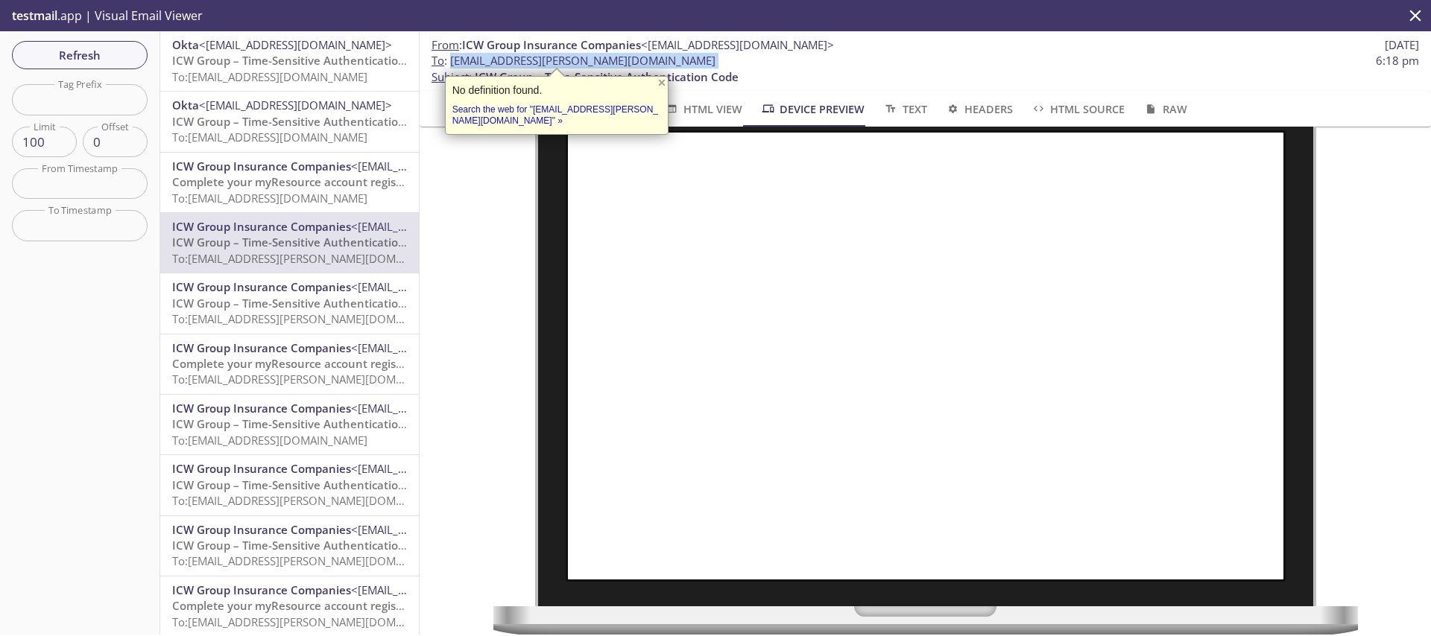
copy span "[EMAIL_ADDRESS][PERSON_NAME][DOMAIN_NAME]"
click at [45, 60] on span "Refresh" at bounding box center [80, 54] width 112 height 19
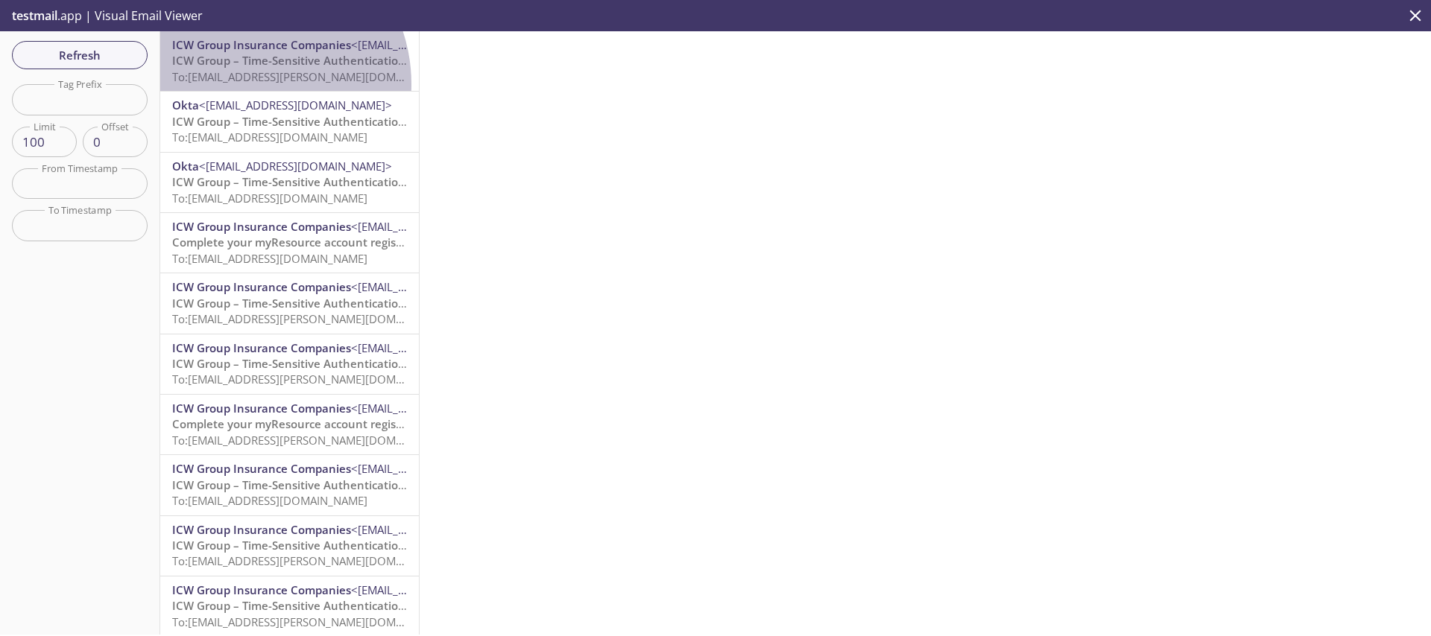
click at [243, 84] on p "ICW Group – Time-Sensitive Authentication Code To: [EMAIL_ADDRESS][PERSON_NAME]…" at bounding box center [289, 69] width 235 height 32
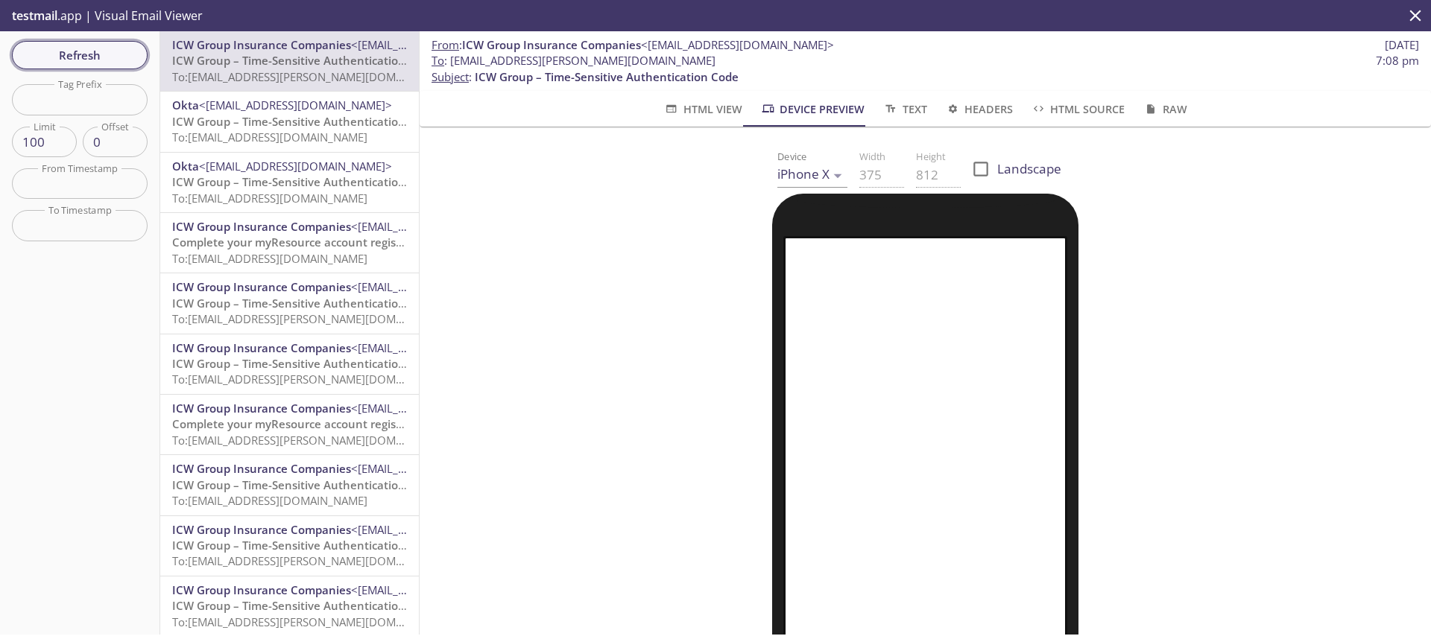
click at [68, 57] on span "Refresh" at bounding box center [80, 54] width 112 height 19
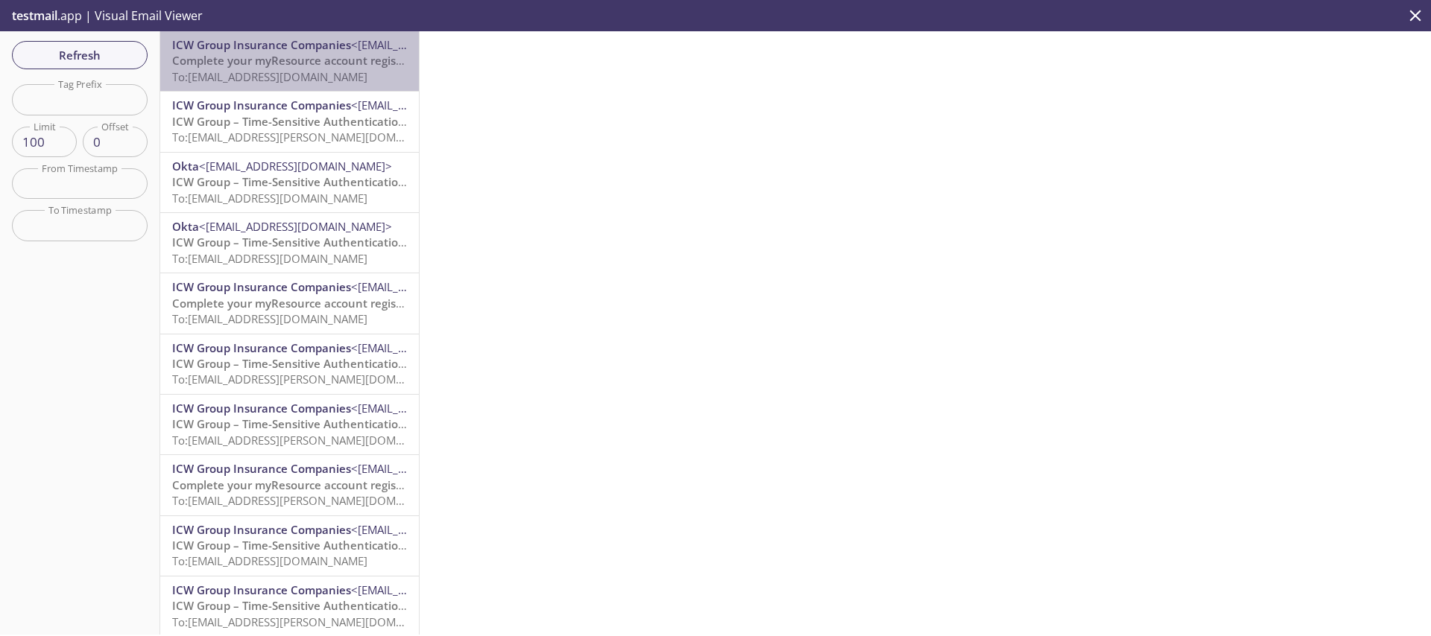
click at [298, 69] on span "To: [EMAIL_ADDRESS][DOMAIN_NAME]" at bounding box center [269, 76] width 195 height 15
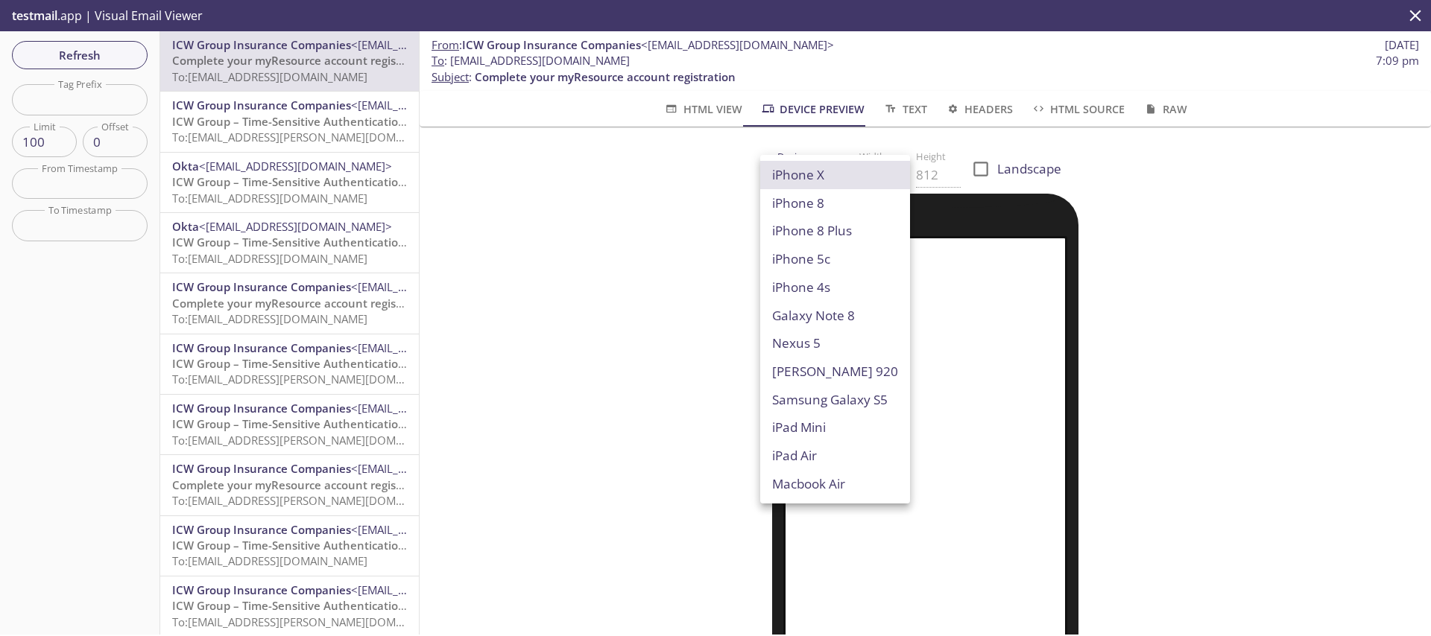
click at [803, 171] on body ".cls-1 { fill: #6d5ca8; } .cls-2 { fill: #3fc191; } .cls-3 { fill: #3b4752; } .…" at bounding box center [715, 318] width 1431 height 636
click at [830, 480] on li "Macbook Air" at bounding box center [835, 484] width 150 height 28
type input "Macbook Air"
type input "960"
type input "600"
